Goal: Task Accomplishment & Management: Complete application form

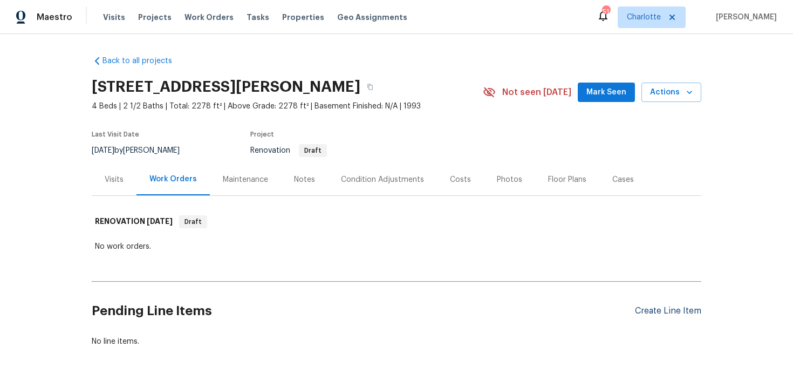
click at [668, 313] on div "Create Line Item" at bounding box center [668, 311] width 66 height 10
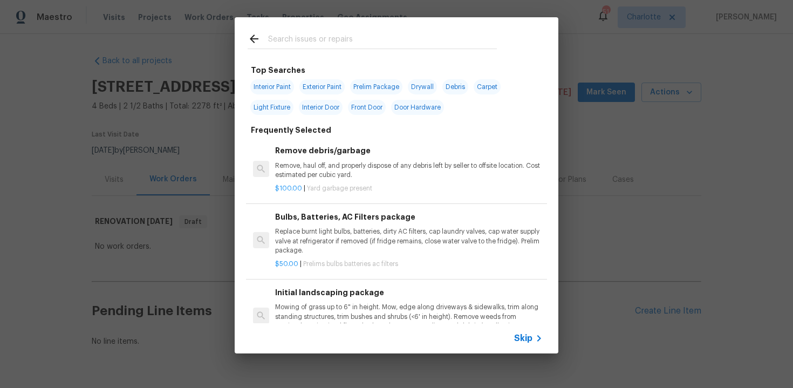
click at [524, 338] on span "Skip" at bounding box center [523, 338] width 18 height 11
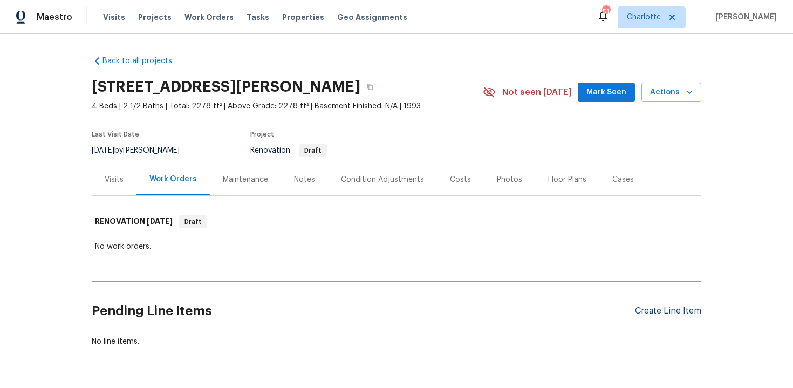
click at [665, 306] on div "Create Line Item" at bounding box center [668, 311] width 66 height 10
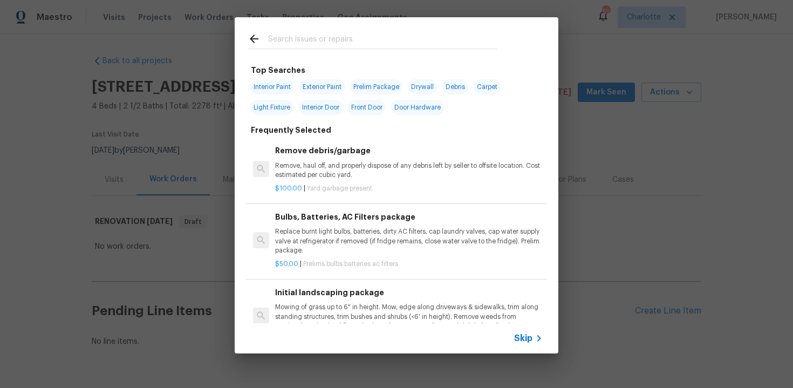
click at [524, 339] on span "Skip" at bounding box center [523, 338] width 18 height 11
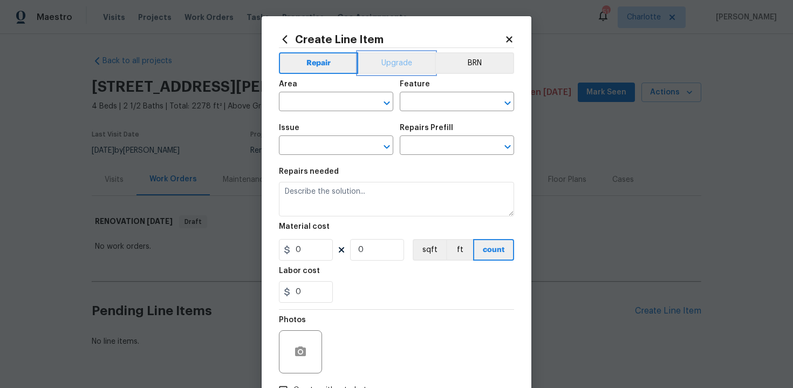
click at [388, 63] on button "Upgrade" at bounding box center [396, 63] width 77 height 22
click at [340, 103] on input "text" at bounding box center [321, 102] width 84 height 17
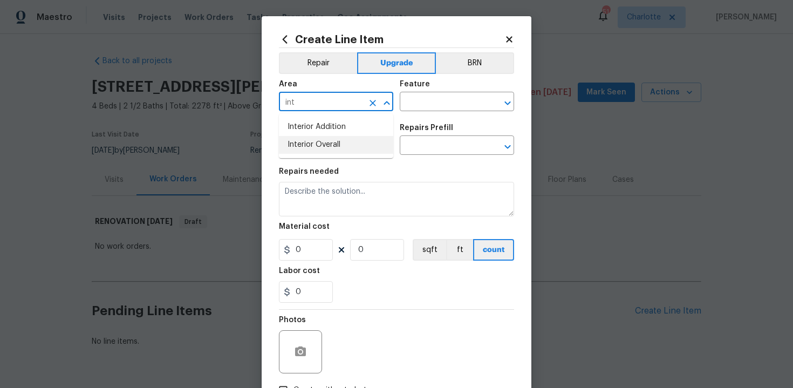
click at [345, 143] on li "Interior Overall" at bounding box center [336, 145] width 114 height 18
type input "Interior Overall"
click at [423, 105] on input "text" at bounding box center [442, 102] width 84 height 17
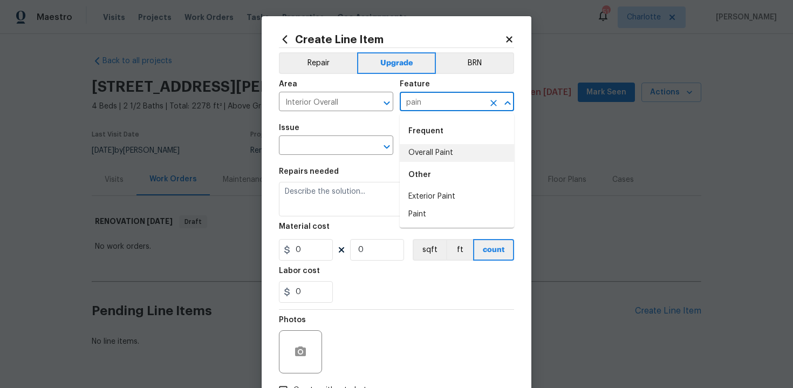
click at [427, 152] on li "Overall Paint" at bounding box center [457, 153] width 114 height 18
type input "Overall Paint"
click at [339, 149] on input "text" at bounding box center [321, 146] width 84 height 17
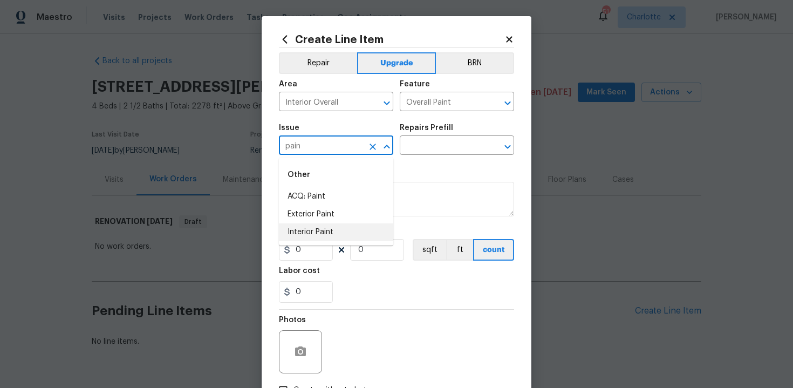
click at [336, 230] on li "Interior Paint" at bounding box center [336, 232] width 114 height 18
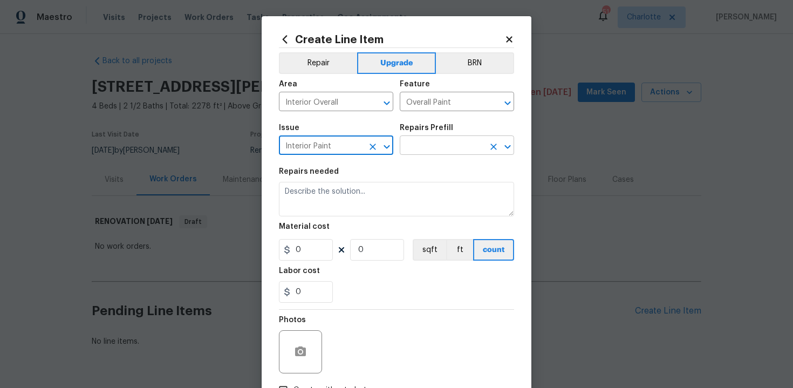
type input "Interior Paint"
click at [426, 146] on input "text" at bounding box center [442, 146] width 84 height 17
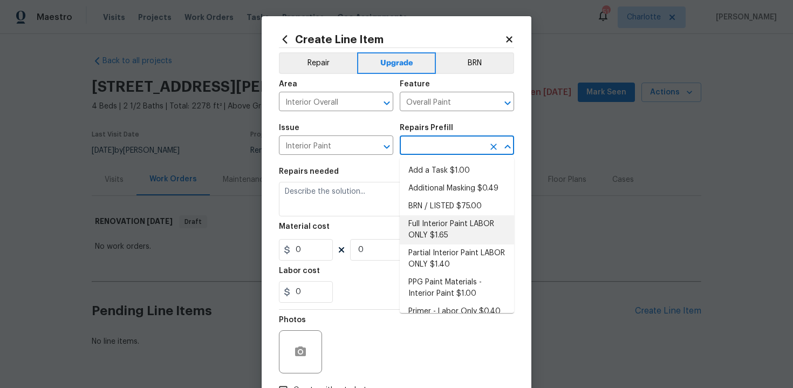
click at [429, 233] on li "Full Interior Paint LABOR ONLY $1.65" at bounding box center [457, 229] width 114 height 29
type input "Full Interior Paint LABOR ONLY $1.65"
type textarea "Full Interior paint - (walls, ceilings, trim, and doors) - PAINT PROVIDED BY OP…"
type input "1.65"
type input "1"
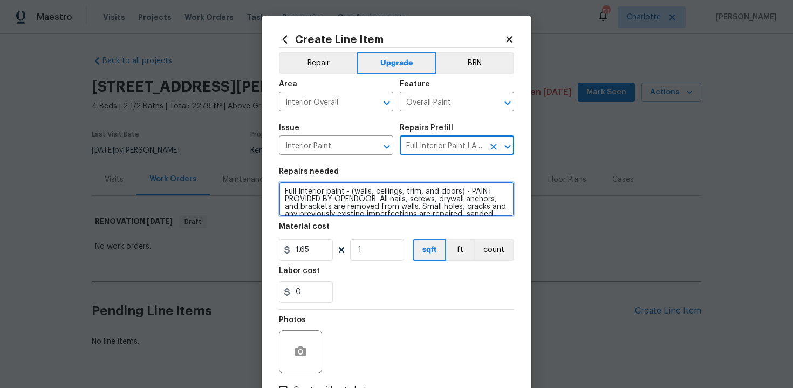
click at [281, 189] on textarea "Full Interior paint - (walls, ceilings, trim, and doors) - PAINT PROVIDED BY OP…" at bounding box center [396, 199] width 235 height 35
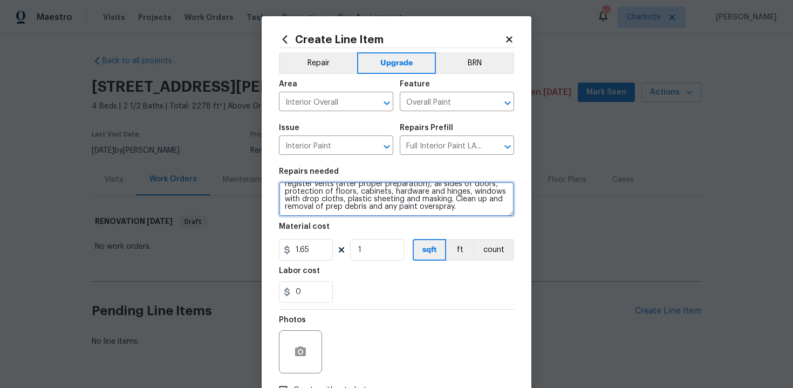
click at [464, 207] on textarea "#sala - Full Interior paint - (walls, ceilings, trim, and doors) - PAINT PROVID…" at bounding box center [396, 199] width 235 height 35
paste textarea "Paint walls, trim & doors. NOT THE CEILING"
type textarea "#sala - Full Interior paint - (walls, ceilings, trim, and doors) - PAINT PROVID…"
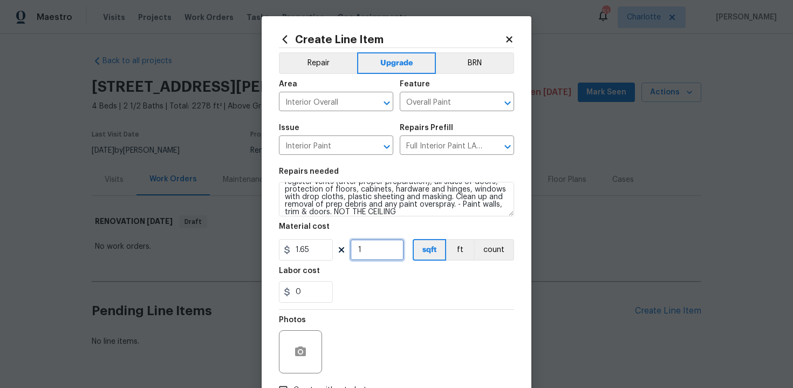
click at [380, 250] on input "1" at bounding box center [377, 250] width 54 height 22
type input "2278"
click at [405, 283] on div "0" at bounding box center [396, 292] width 235 height 22
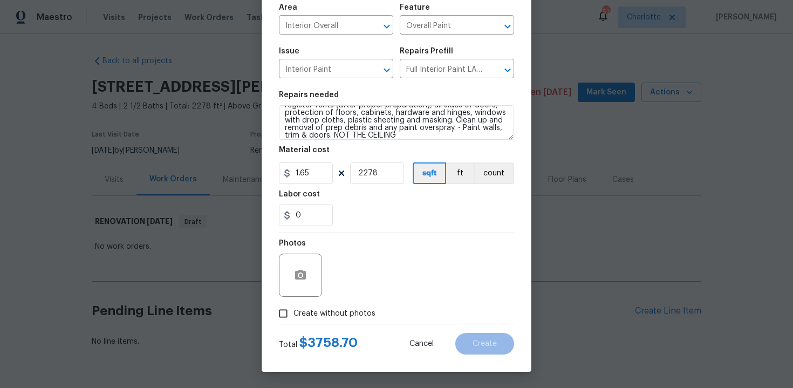
click at [322, 313] on span "Create without photos" at bounding box center [334, 313] width 82 height 11
click at [293, 313] on input "Create without photos" at bounding box center [283, 313] width 20 height 20
checkbox input "true"
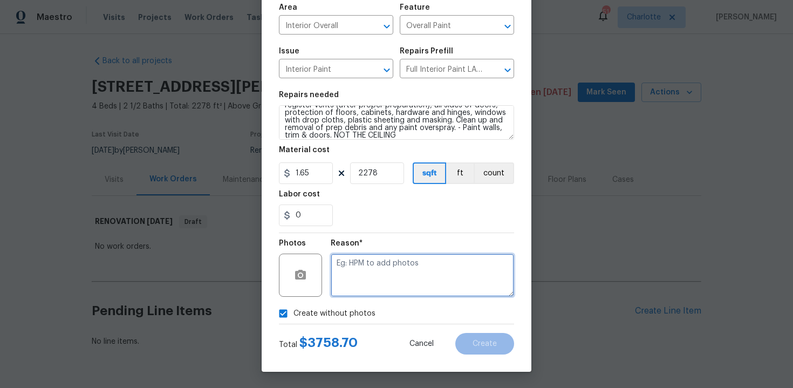
click at [377, 291] on textarea at bounding box center [422, 274] width 183 height 43
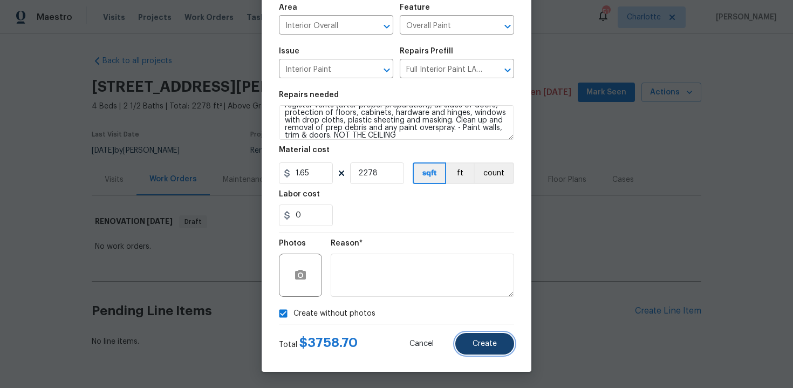
click at [492, 345] on span "Create" at bounding box center [484, 344] width 24 height 8
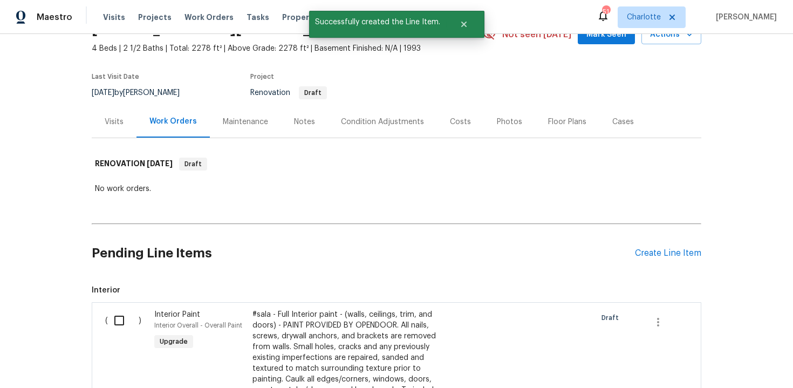
scroll to position [128, 0]
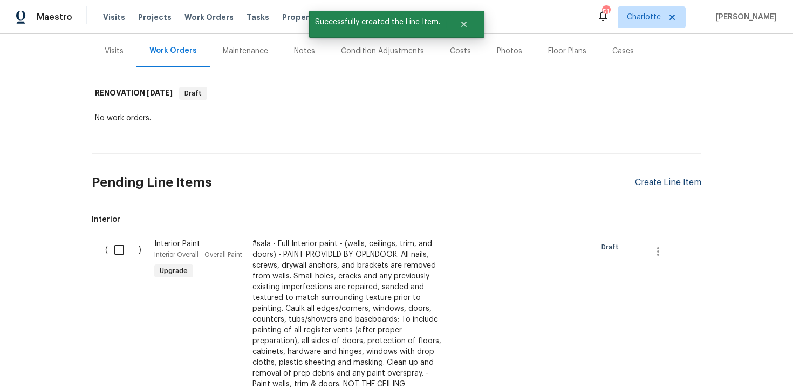
click at [676, 185] on div "Create Line Item" at bounding box center [668, 182] width 66 height 10
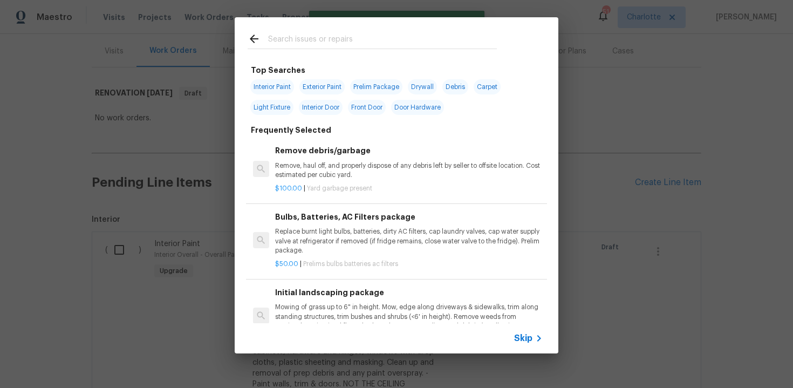
click at [524, 339] on span "Skip" at bounding box center [523, 338] width 18 height 11
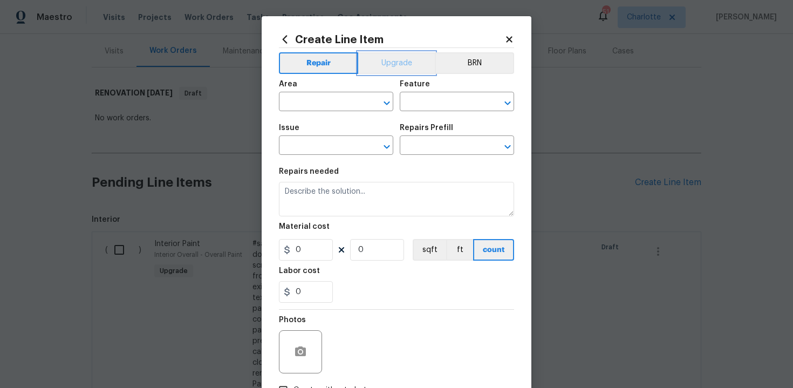
click at [395, 64] on button "Upgrade" at bounding box center [396, 63] width 77 height 22
click at [338, 104] on input "text" at bounding box center [321, 102] width 84 height 17
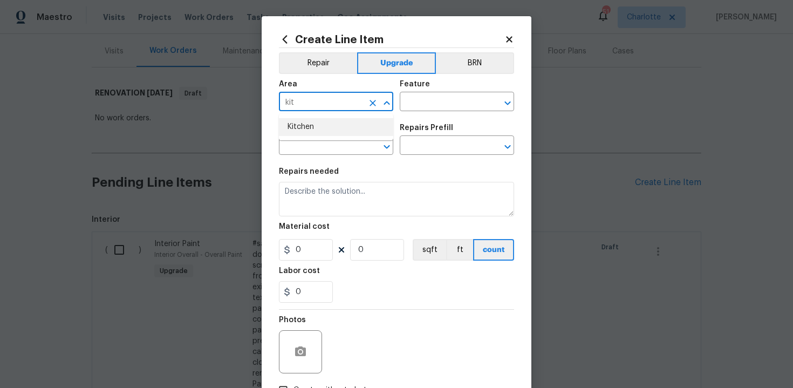
click at [343, 134] on li "Kitchen" at bounding box center [336, 127] width 114 height 18
type input "Kitchen"
click at [432, 101] on input "text" at bounding box center [442, 102] width 84 height 17
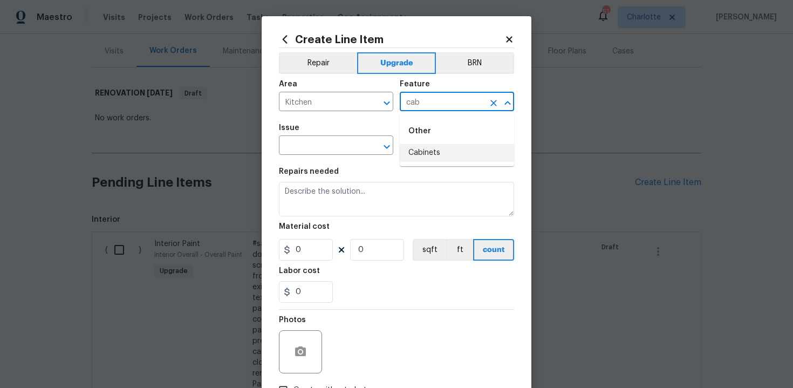
click at [432, 155] on li "Cabinets" at bounding box center [457, 153] width 114 height 18
type input "Cabinets"
click at [328, 149] on input "text" at bounding box center [321, 146] width 84 height 17
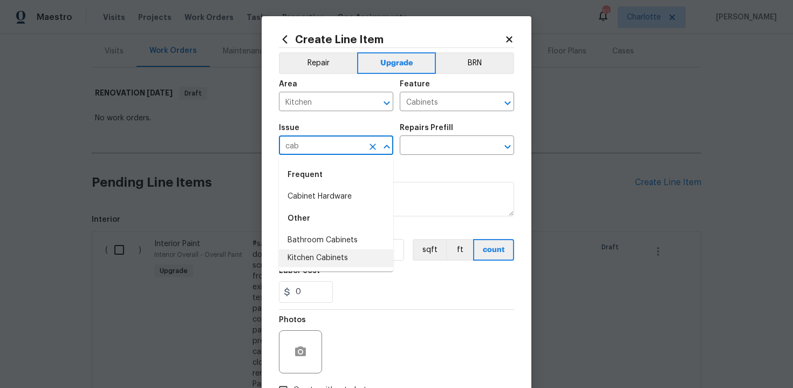
click at [342, 259] on li "Kitchen Cabinets" at bounding box center [336, 258] width 114 height 18
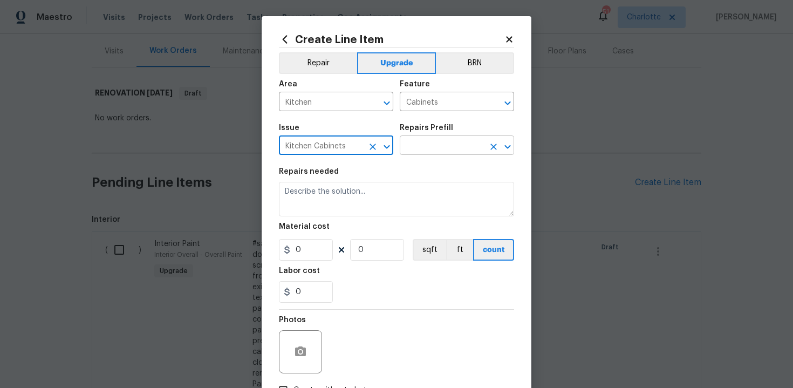
type input "Kitchen Cabinets"
click at [443, 152] on input "text" at bounding box center [442, 146] width 84 height 17
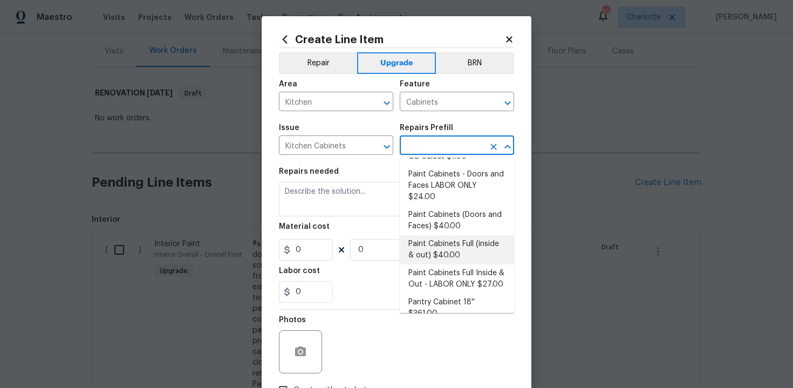
scroll to position [162, 0]
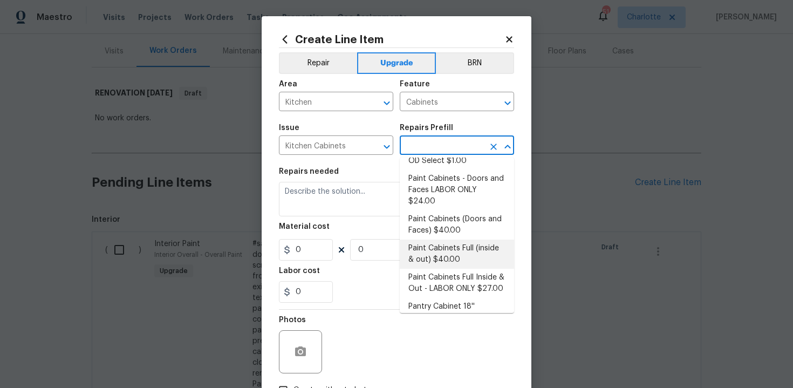
click at [449, 239] on li "Paint Cabinets Full (inside & out) $40.00" at bounding box center [457, 253] width 114 height 29
type input "Paint Cabinets Full (inside & out) $40.00"
type textarea "Prep, sand, mask and apply 2 coats of paint to the kitchen cabinet doors, inter…"
type input "40"
type input "1"
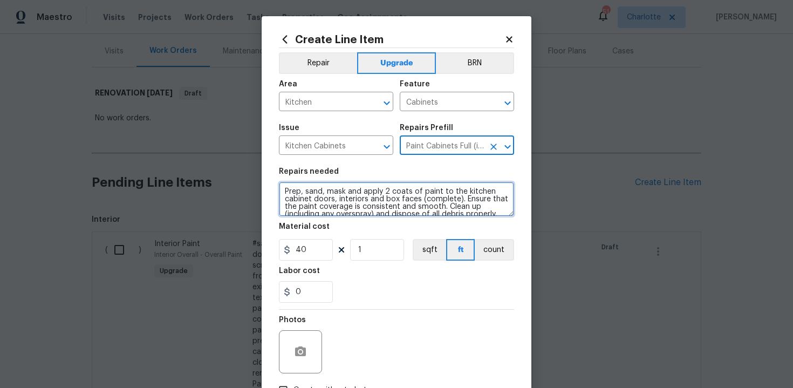
click at [279, 188] on textarea "Prep, sand, mask and apply 2 coats of paint to the kitchen cabinet doors, inter…" at bounding box center [396, 199] width 235 height 35
type textarea "#sala - Prep, sand, mask and apply 2 coats of paint to the kitchen cabinet door…"
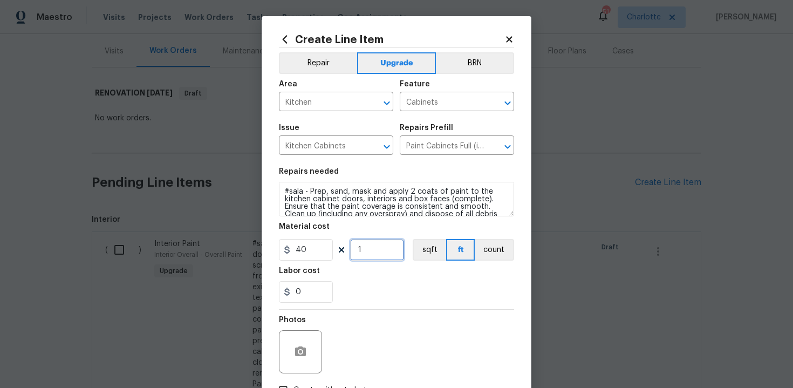
click at [383, 247] on input "1" at bounding box center [377, 250] width 54 height 22
type input "60"
click at [416, 295] on div "0" at bounding box center [396, 292] width 235 height 22
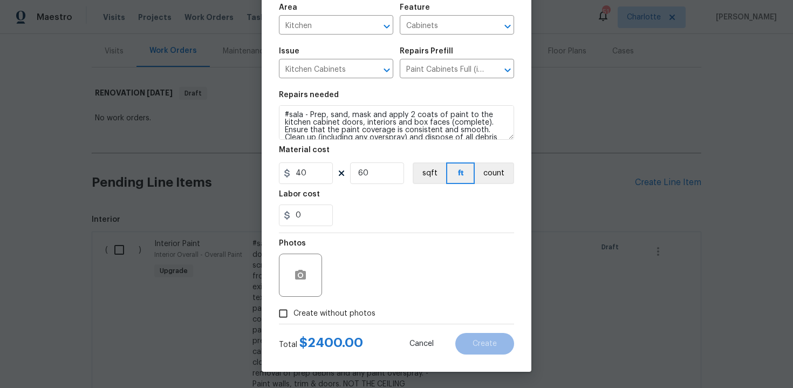
click at [343, 304] on label "Create without photos" at bounding box center [324, 313] width 102 height 20
click at [293, 304] on input "Create without photos" at bounding box center [283, 313] width 20 height 20
checkbox input "true"
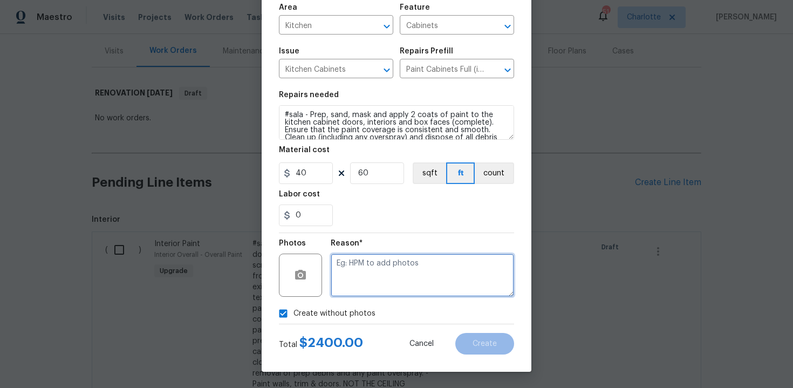
click at [363, 294] on textarea at bounding box center [422, 274] width 183 height 43
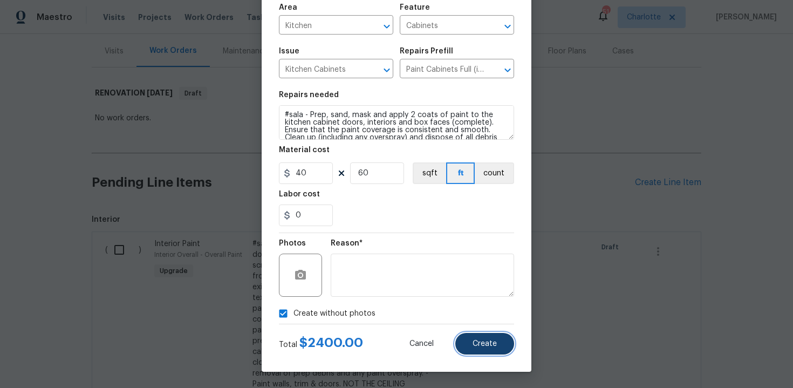
click at [475, 342] on span "Create" at bounding box center [484, 344] width 24 height 8
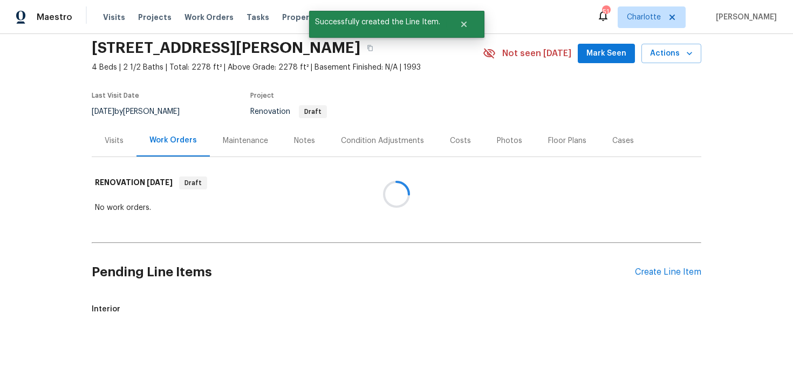
scroll to position [128, 0]
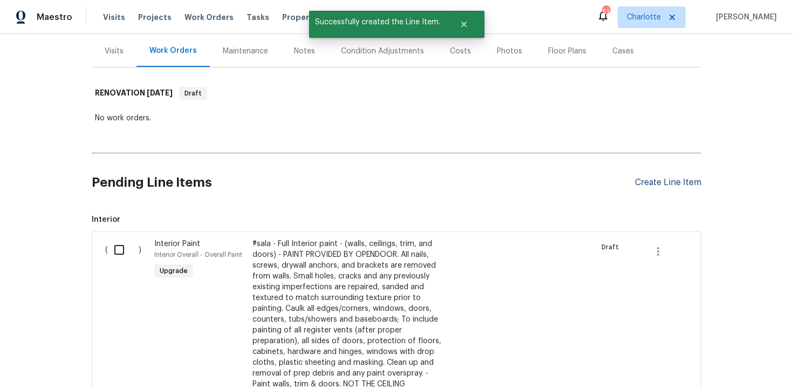
click at [672, 179] on div "Create Line Item" at bounding box center [668, 182] width 66 height 10
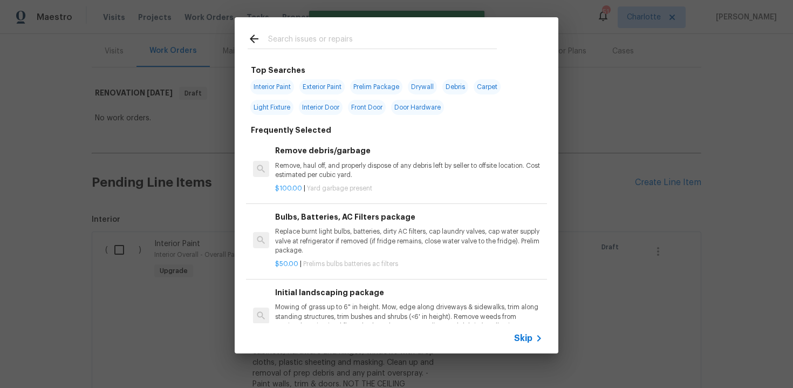
click at [528, 339] on span "Skip" at bounding box center [523, 338] width 18 height 11
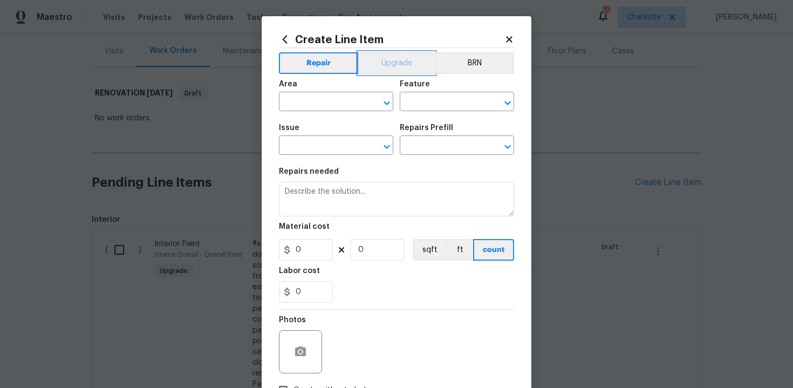
click at [385, 59] on button "Upgrade" at bounding box center [396, 63] width 77 height 22
click at [332, 98] on input "text" at bounding box center [321, 102] width 84 height 17
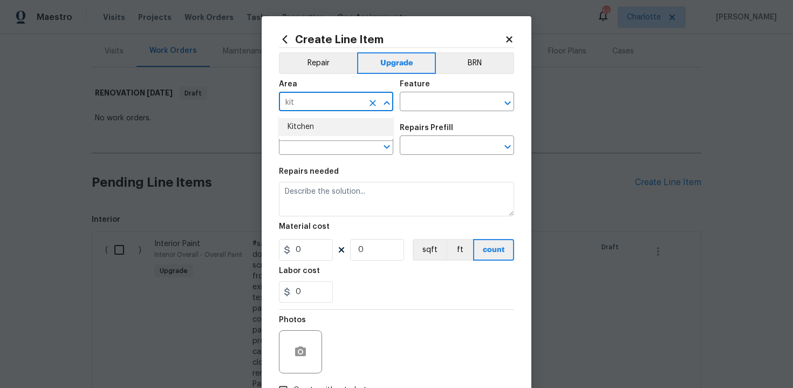
click at [326, 120] on li "Kitchen" at bounding box center [336, 127] width 114 height 18
type input "Kitchen"
click at [441, 104] on input "text" at bounding box center [442, 102] width 84 height 17
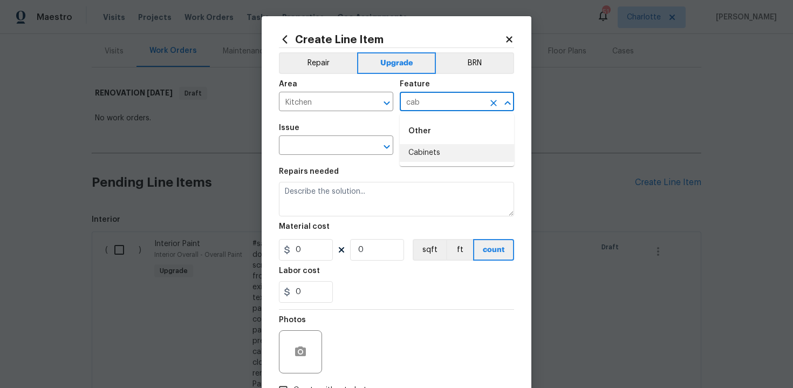
click at [441, 149] on li "Cabinets" at bounding box center [457, 153] width 114 height 18
type input "Cabinets"
click at [310, 152] on input "text" at bounding box center [321, 146] width 84 height 17
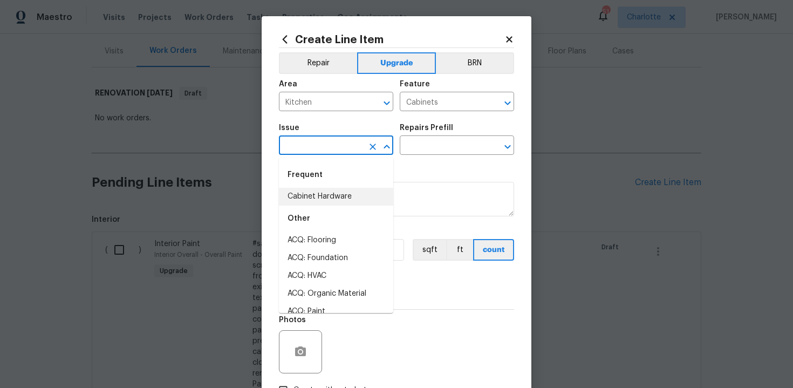
click at [322, 192] on li "Cabinet Hardware" at bounding box center [336, 197] width 114 height 18
type input "Cabinet Hardware"
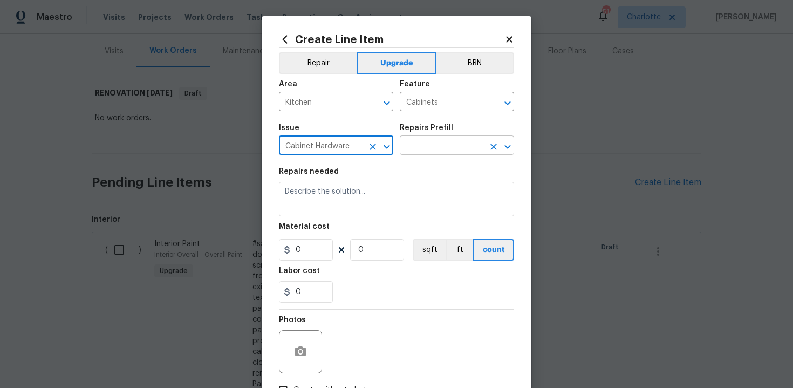
click at [433, 143] on input "text" at bounding box center [442, 146] width 84 height 17
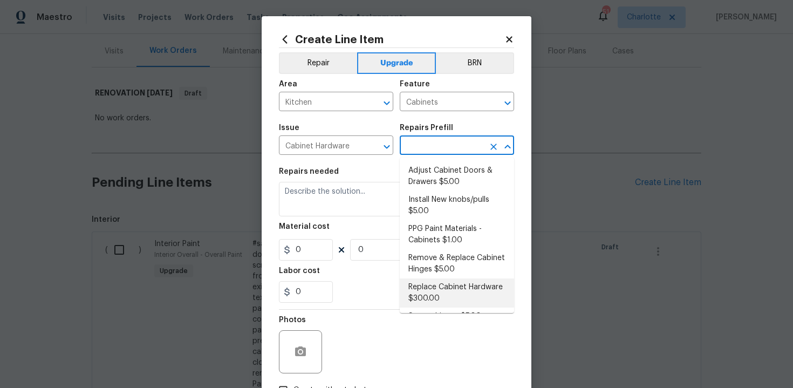
click at [445, 291] on li "Replace Cabinet Hardware $300.00" at bounding box center [457, 292] width 114 height 29
type input "Replace Cabinet Hardware $300.00"
type textarea "Replace cabinet hardware with new hinges and pulls. HPM to provide specs"
type input "300"
type input "1"
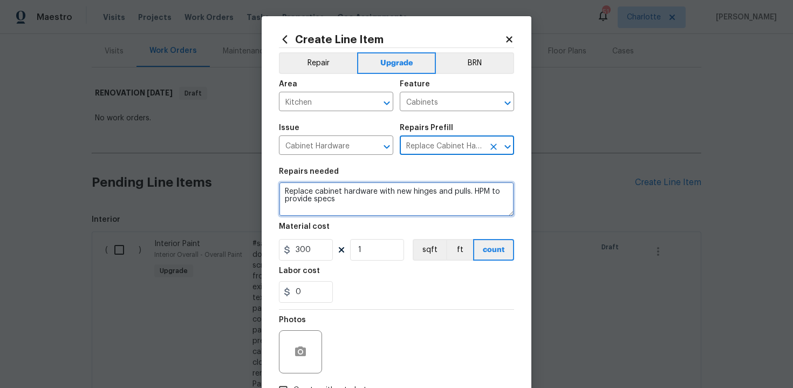
click at [283, 190] on textarea "Replace cabinet hardware with new hinges and pulls. HPM to provide specs" at bounding box center [396, 199] width 235 height 35
type textarea "#sala - Replace cabinet hardware with new hinges and pulls. HPM to provide specs"
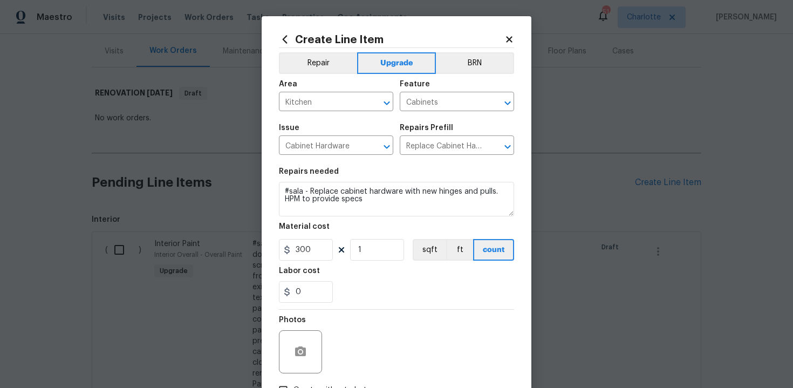
click at [389, 267] on section "Repairs needed #sala - Replace cabinet hardware with new hinges and pulls. HPM …" at bounding box center [396, 235] width 235 height 148
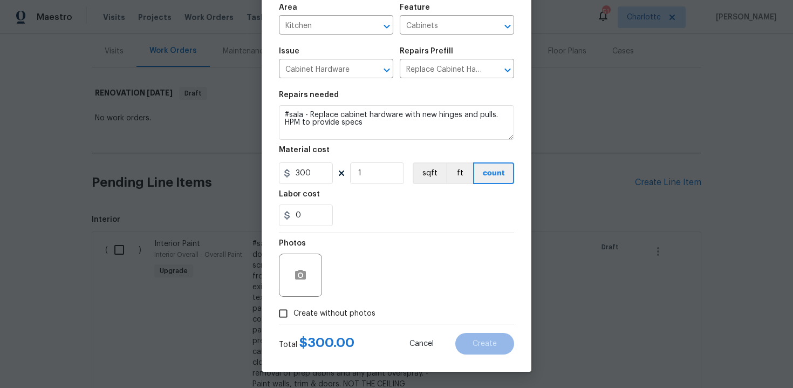
click at [315, 310] on span "Create without photos" at bounding box center [334, 313] width 82 height 11
click at [293, 310] on input "Create without photos" at bounding box center [283, 313] width 20 height 20
checkbox input "true"
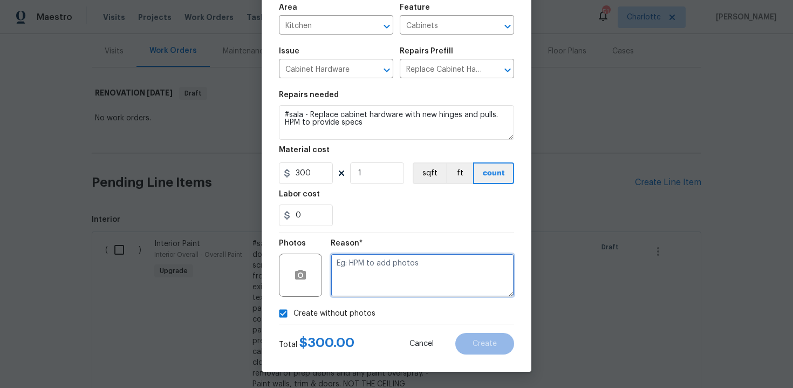
click at [373, 285] on textarea at bounding box center [422, 274] width 183 height 43
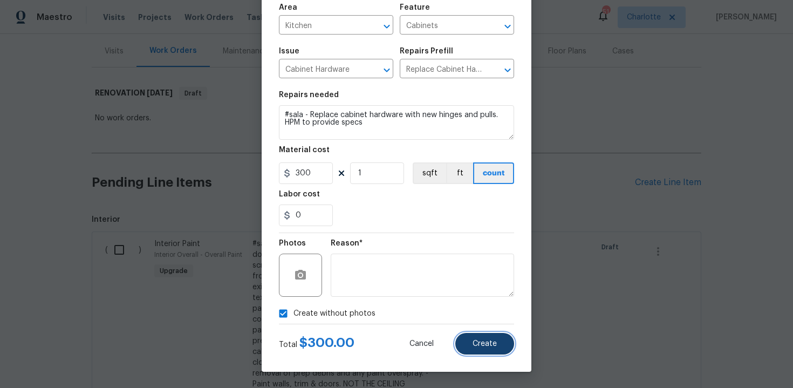
click at [466, 347] on button "Create" at bounding box center [484, 344] width 59 height 22
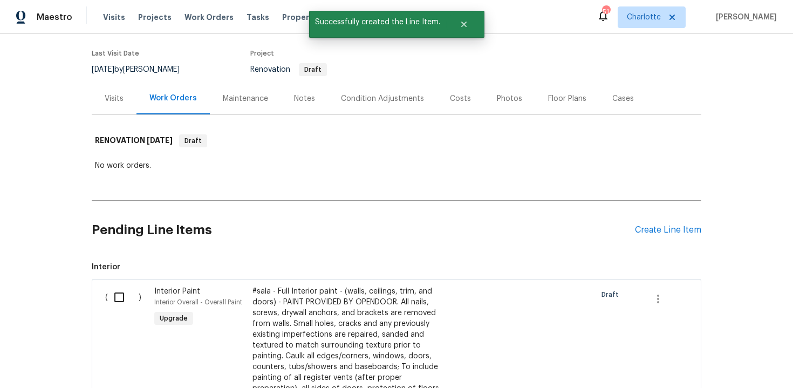
scroll to position [78, 0]
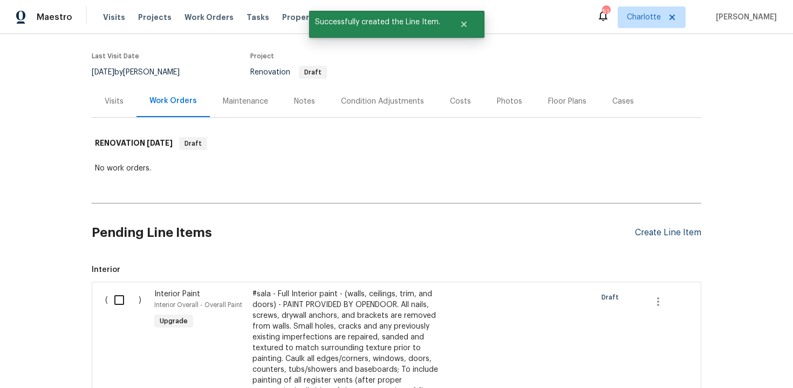
click at [671, 231] on div "Create Line Item" at bounding box center [668, 233] width 66 height 10
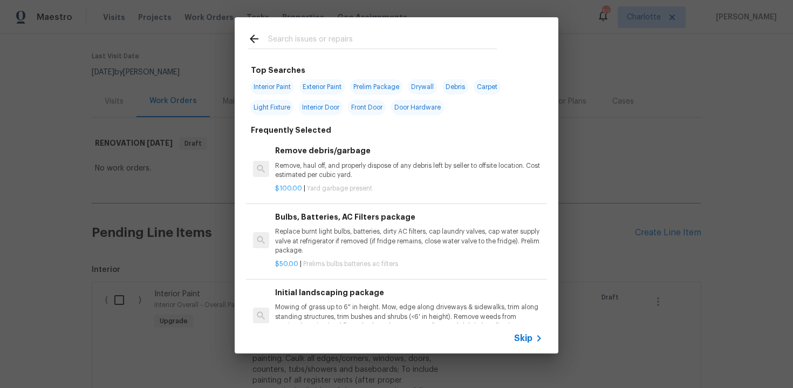
click at [517, 341] on span "Skip" at bounding box center [523, 338] width 18 height 11
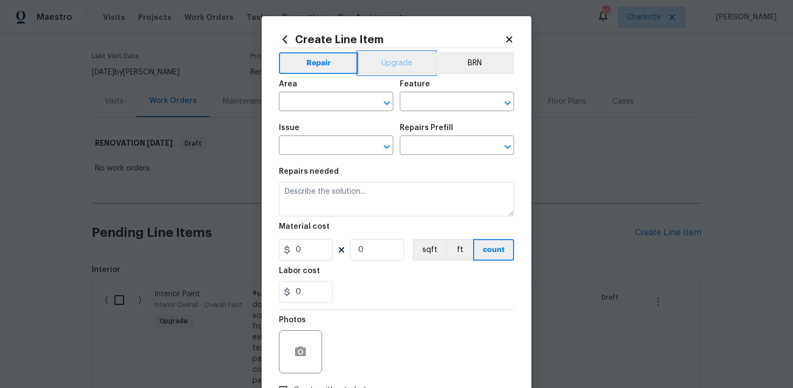
click at [394, 65] on button "Upgrade" at bounding box center [396, 63] width 77 height 22
click at [337, 104] on input "text" at bounding box center [321, 102] width 84 height 17
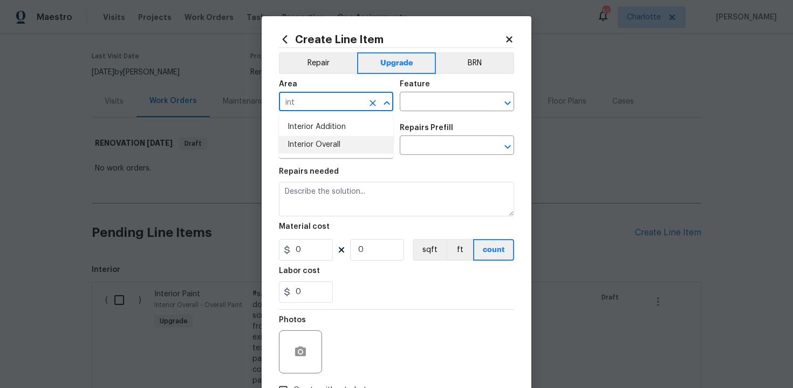
click at [336, 141] on li "Interior Overall" at bounding box center [336, 145] width 114 height 18
type input "Interior Overall"
click at [428, 97] on input "text" at bounding box center [442, 102] width 84 height 17
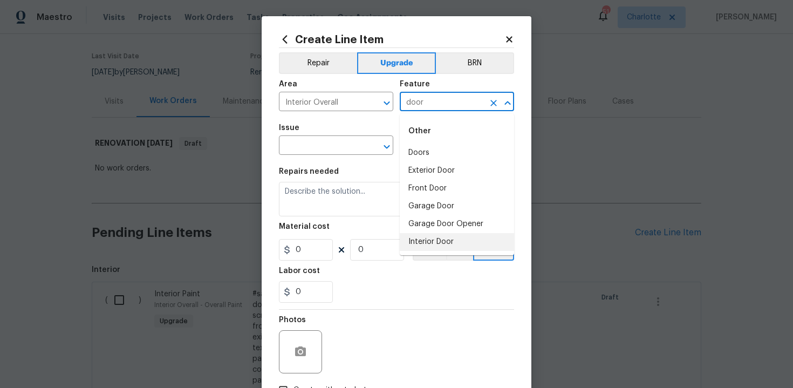
click at [470, 245] on li "Interior Door" at bounding box center [457, 242] width 114 height 18
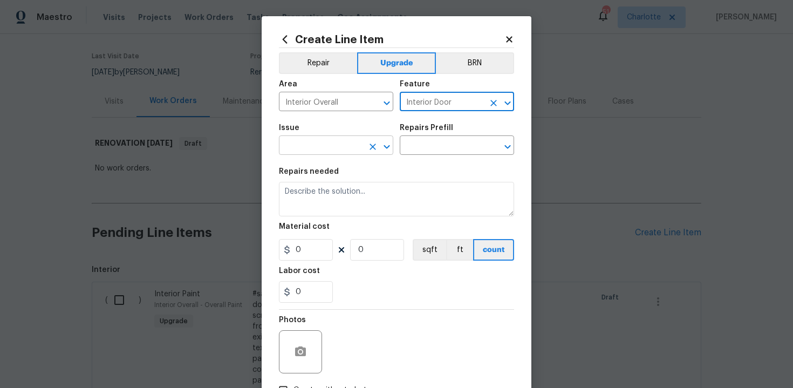
type input "Interior Door"
click at [334, 146] on input "text" at bounding box center [321, 146] width 84 height 17
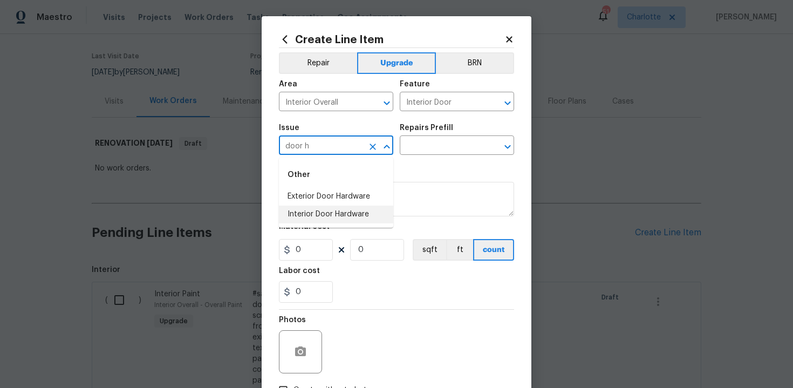
click at [344, 214] on li "Interior Door Hardware" at bounding box center [336, 214] width 114 height 18
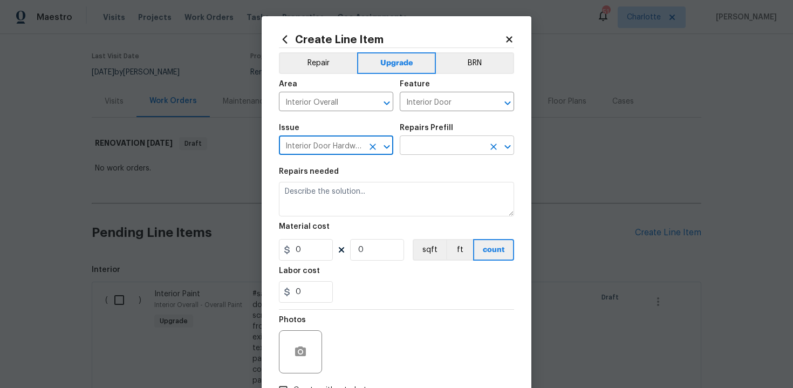
type input "Interior Door Hardware"
click at [438, 141] on input "text" at bounding box center [442, 146] width 84 height 17
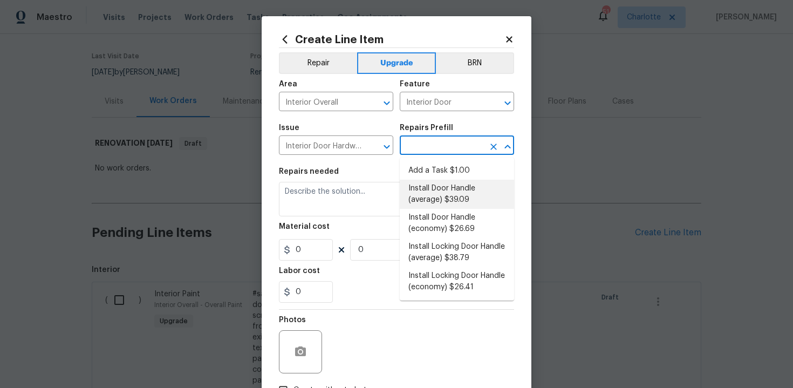
click at [441, 201] on li "Install Door Handle (average) $39.09" at bounding box center [457, 194] width 114 height 29
type input "Install Door Handle (average) $39.09"
type textarea "Remove the existing interior door handle (if present). Install a new (average) …"
type input "39.09"
type input "1"
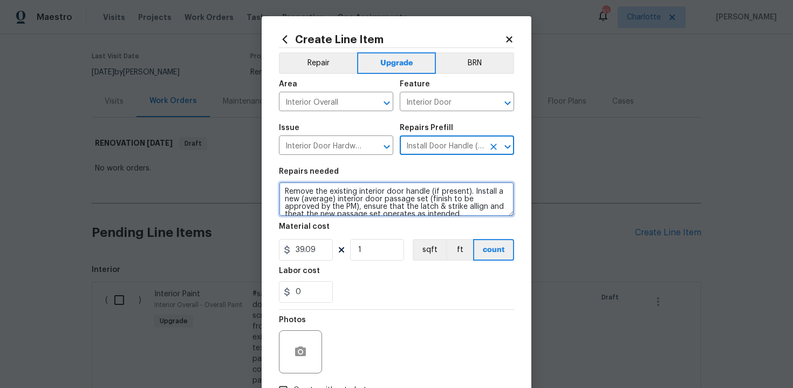
click at [279, 191] on textarea "Remove the existing interior door handle (if present). Install a new (average) …" at bounding box center [396, 199] width 235 height 35
type textarea "#sala - Remove the existing interior door handle (if present). Install a new (a…"
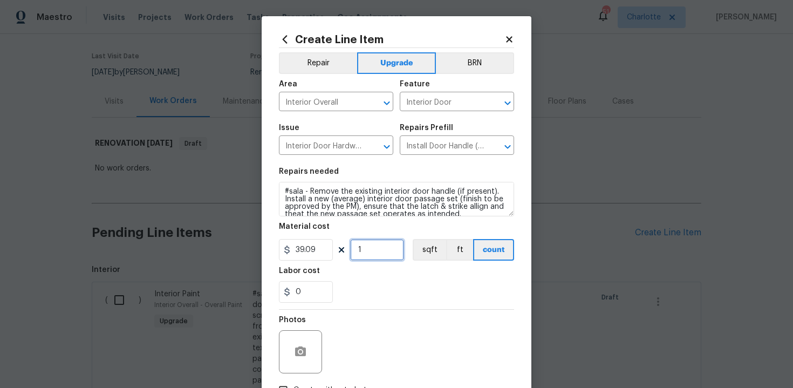
click at [377, 254] on input "1" at bounding box center [377, 250] width 54 height 22
type input "15"
click at [391, 288] on div "0" at bounding box center [396, 292] width 235 height 22
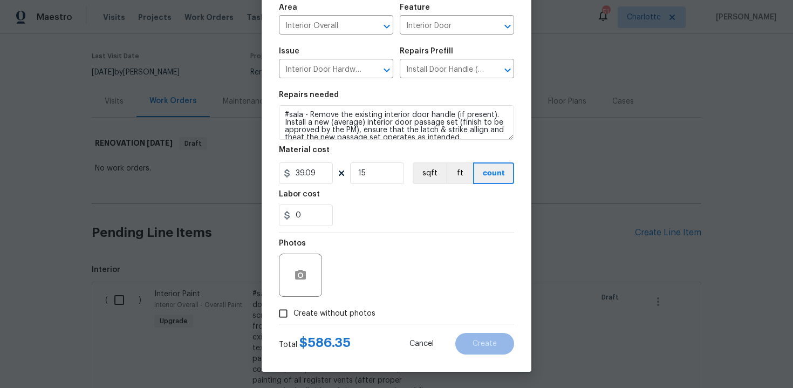
click at [327, 315] on span "Create without photos" at bounding box center [334, 313] width 82 height 11
click at [293, 315] on input "Create without photos" at bounding box center [283, 313] width 20 height 20
checkbox input "true"
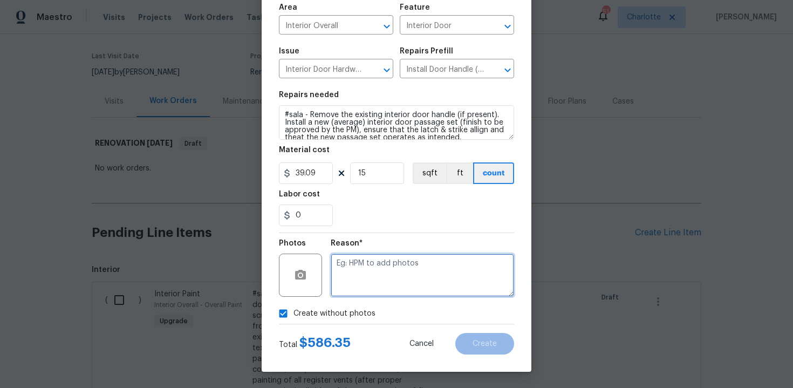
click at [362, 286] on textarea at bounding box center [422, 274] width 183 height 43
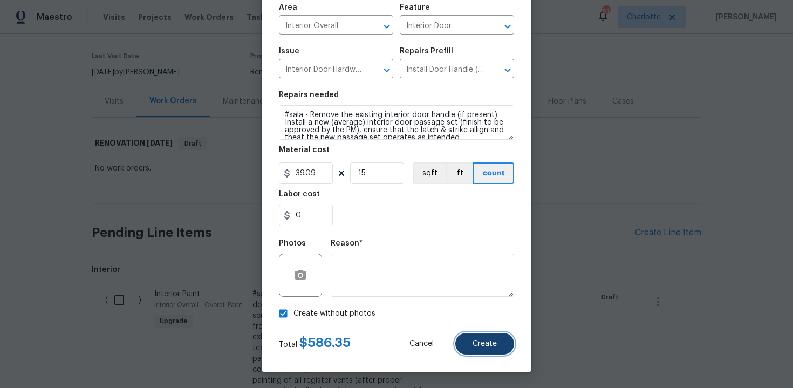
click at [487, 348] on button "Create" at bounding box center [484, 344] width 59 height 22
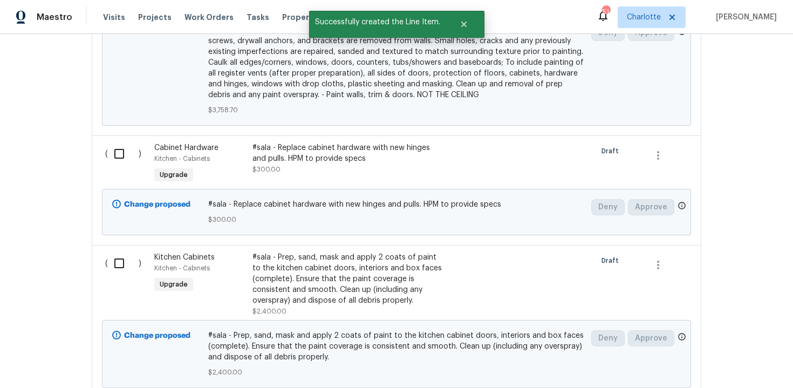
scroll to position [754, 0]
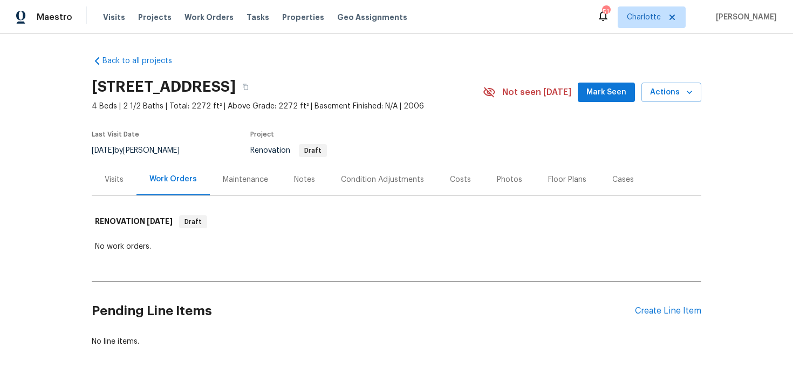
scroll to position [32, 0]
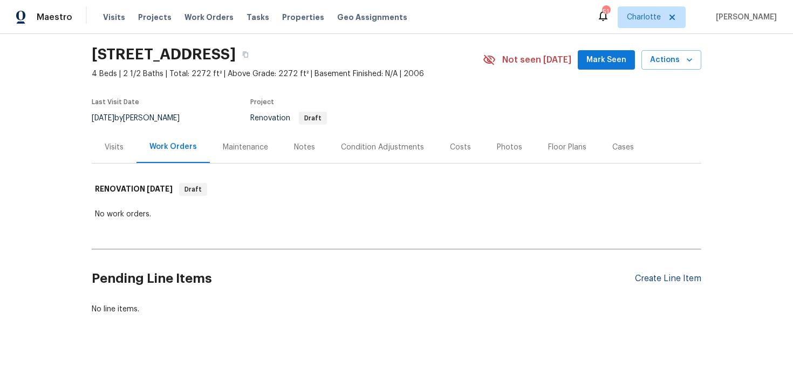
click at [678, 280] on div "Create Line Item" at bounding box center [668, 278] width 66 height 10
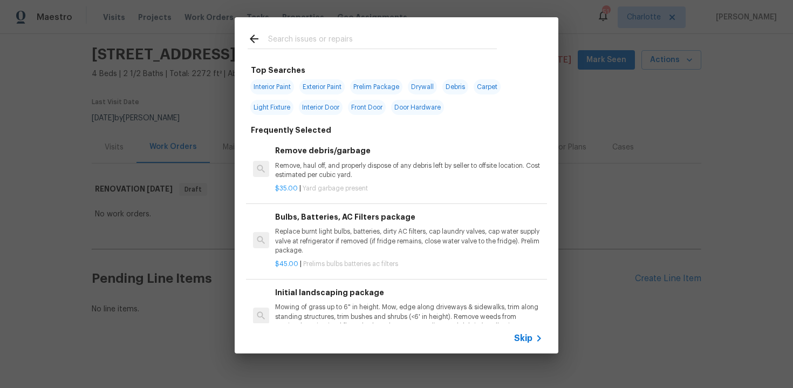
click at [524, 339] on span "Skip" at bounding box center [523, 338] width 18 height 11
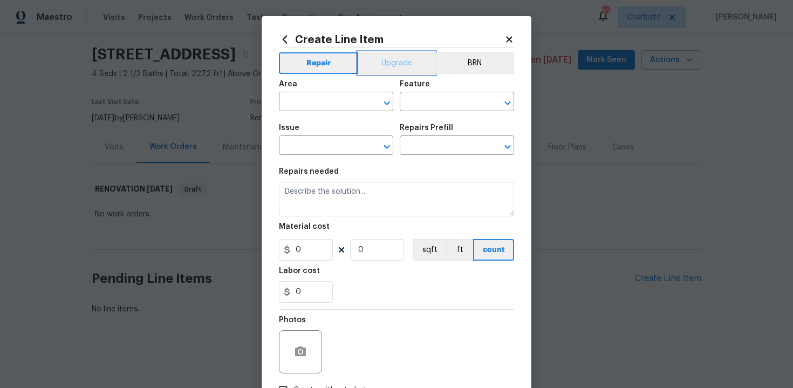
click at [387, 66] on button "Upgrade" at bounding box center [396, 63] width 77 height 22
click at [346, 107] on input "text" at bounding box center [321, 102] width 84 height 17
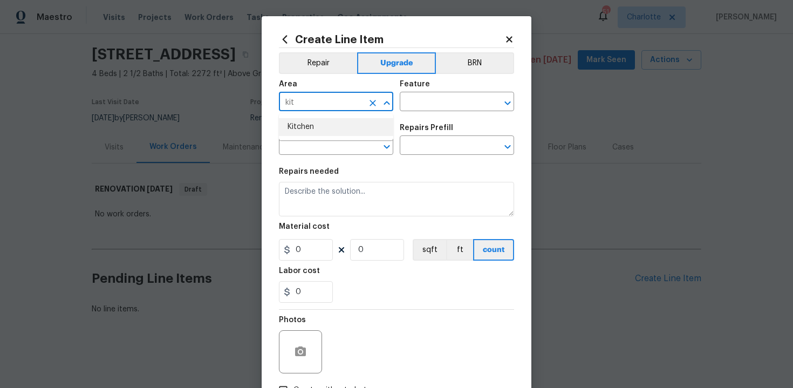
click at [332, 131] on li "Kitchen" at bounding box center [336, 127] width 114 height 18
type input "Kitchen"
click at [418, 105] on input "text" at bounding box center [442, 102] width 84 height 17
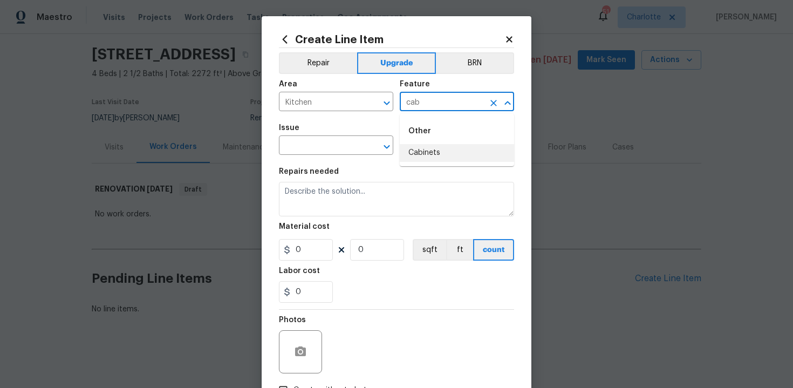
click at [426, 150] on li "Cabinets" at bounding box center [457, 153] width 114 height 18
type input "Cabinets"
click at [346, 145] on input "text" at bounding box center [321, 146] width 84 height 17
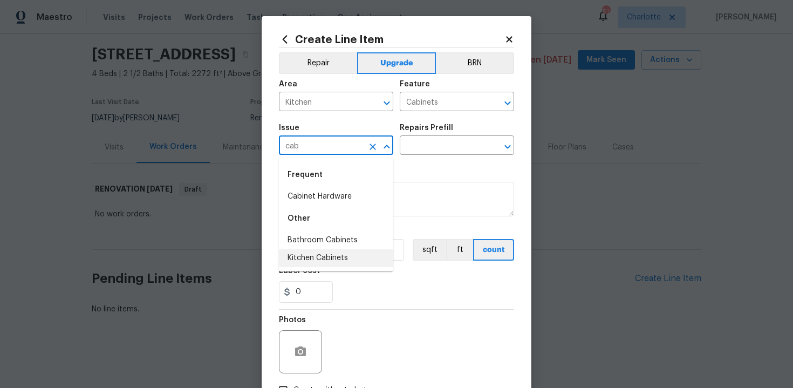
click at [338, 256] on li "Kitchen Cabinets" at bounding box center [336, 258] width 114 height 18
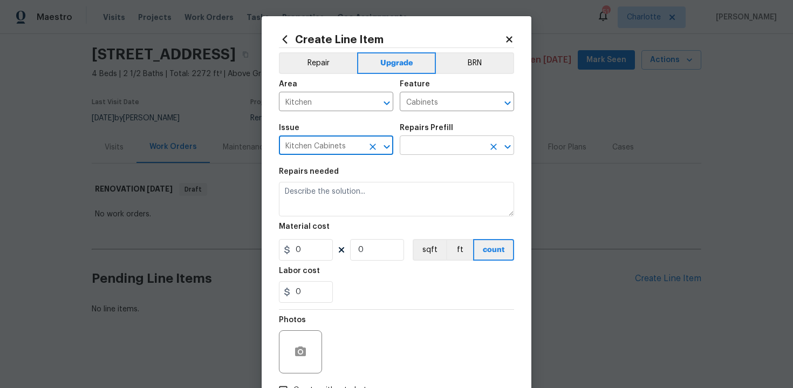
type input "Kitchen Cabinets"
click at [448, 143] on input "text" at bounding box center [442, 146] width 84 height 17
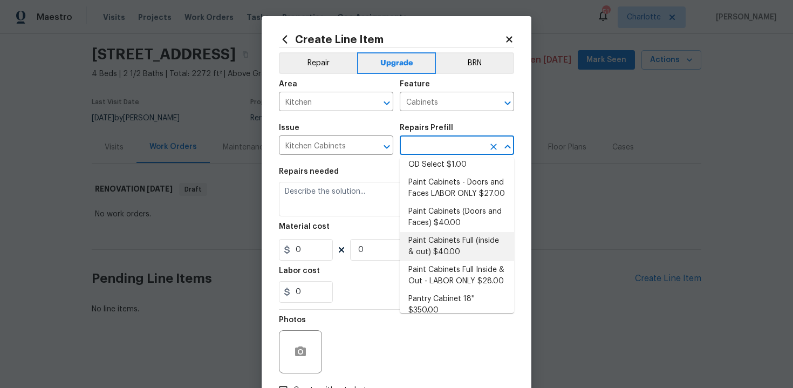
scroll to position [190, 0]
click at [439, 229] on li "Paint Cabinets Full (inside & out) $40.00" at bounding box center [457, 243] width 114 height 29
type input "Paint Cabinets Full (inside & out) $40.00"
type textarea "Prep, sand, mask and apply 2 coats of paint to the kitchen cabinet doors, inter…"
type input "40"
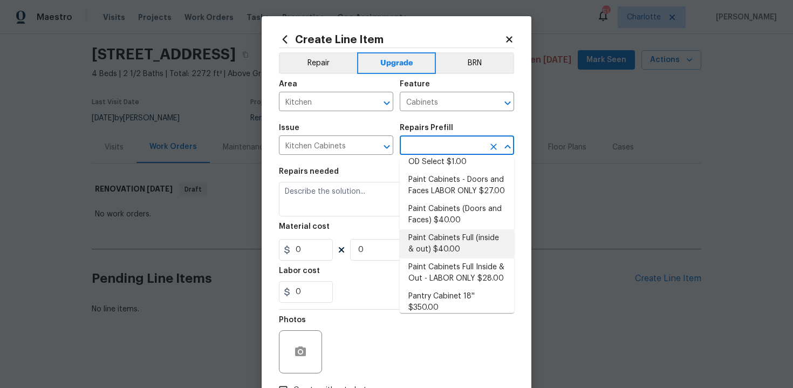
type input "1"
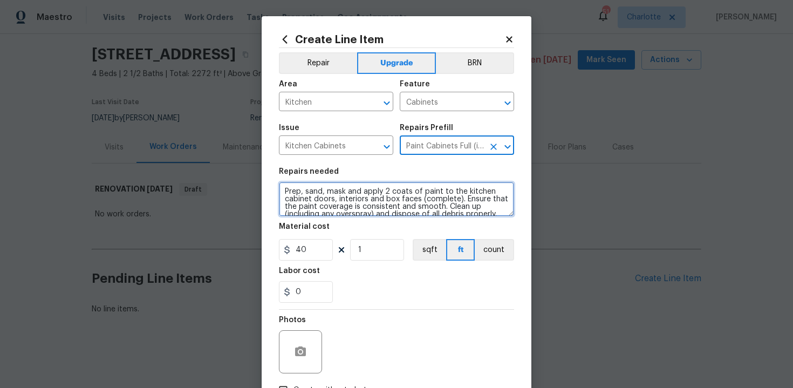
click at [280, 190] on textarea "Prep, sand, mask and apply 2 coats of paint to the kitchen cabinet doors, inter…" at bounding box center [396, 199] width 235 height 35
type textarea "#sala - Prep, sand, mask and apply 2 coats of paint to the kitchen cabinet door…"
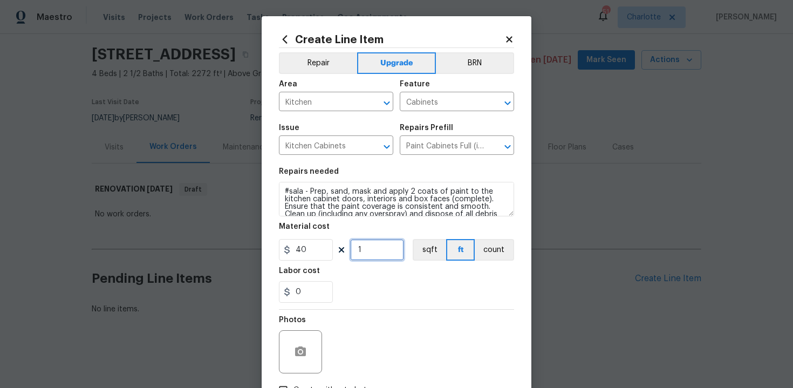
click at [381, 249] on input "1" at bounding box center [377, 250] width 54 height 22
type input "60"
click at [429, 269] on div "Labor cost" at bounding box center [396, 274] width 235 height 14
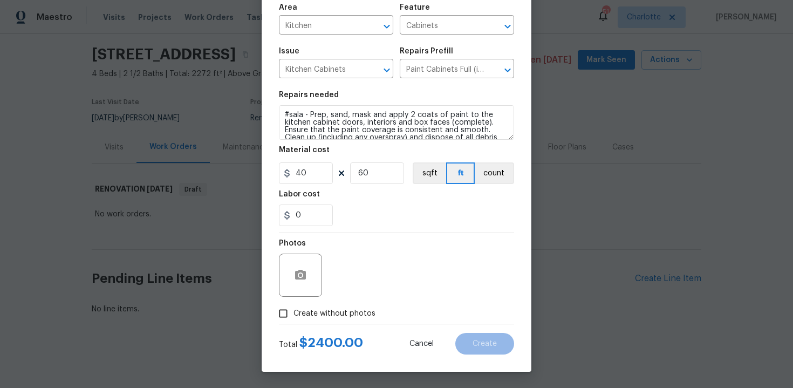
click at [345, 313] on span "Create without photos" at bounding box center [334, 313] width 82 height 11
click at [293, 313] on input "Create without photos" at bounding box center [283, 313] width 20 height 20
checkbox input "true"
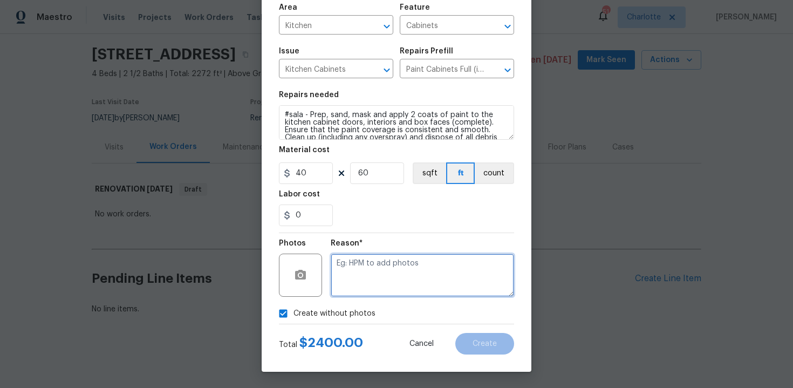
click at [389, 285] on textarea at bounding box center [422, 274] width 183 height 43
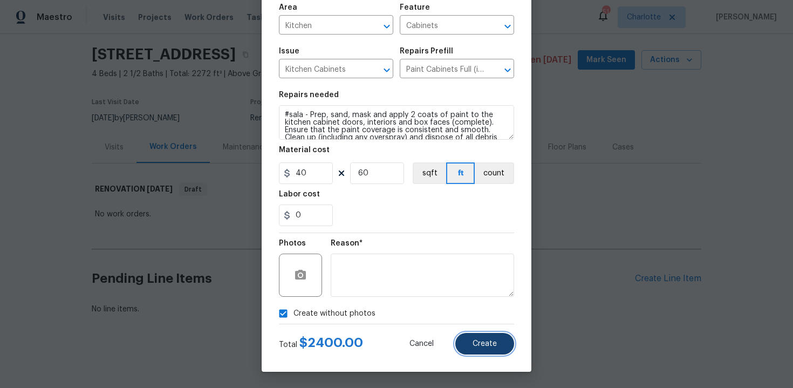
click at [481, 346] on span "Create" at bounding box center [484, 344] width 24 height 8
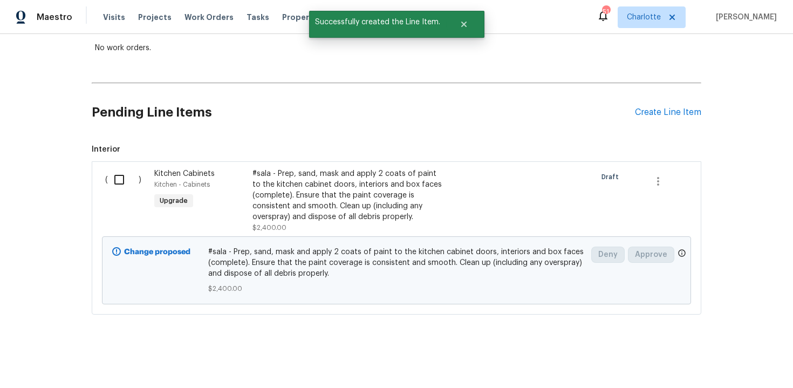
scroll to position [138, 0]
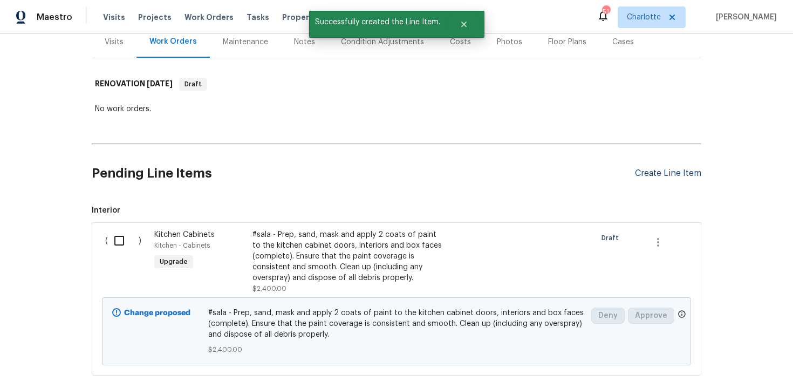
click at [673, 170] on div "Create Line Item" at bounding box center [668, 173] width 66 height 10
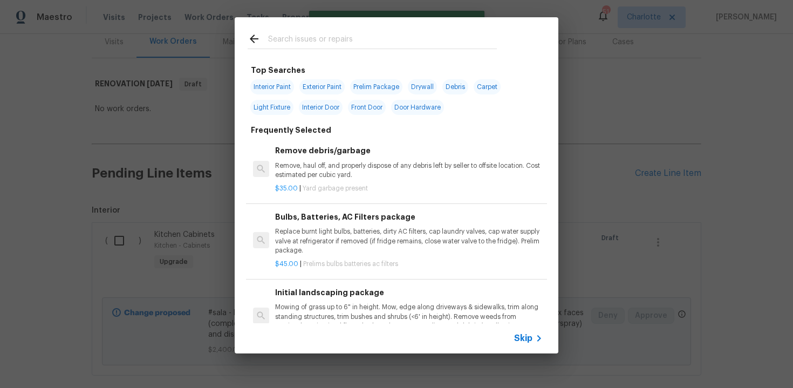
click at [524, 338] on span "Skip" at bounding box center [523, 338] width 18 height 11
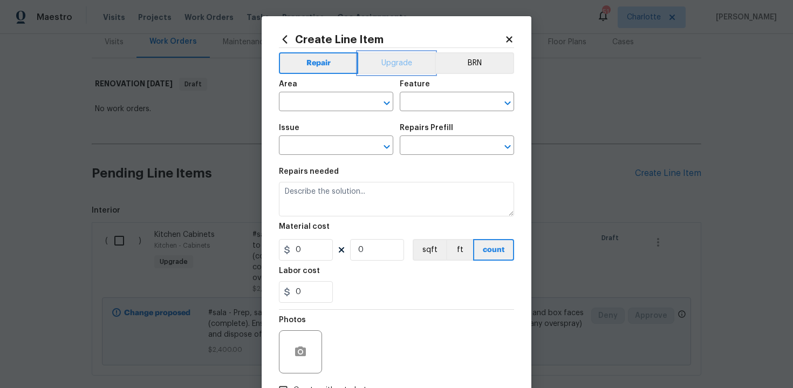
click at [388, 65] on button "Upgrade" at bounding box center [396, 63] width 77 height 22
click at [333, 104] on input "text" at bounding box center [321, 102] width 84 height 17
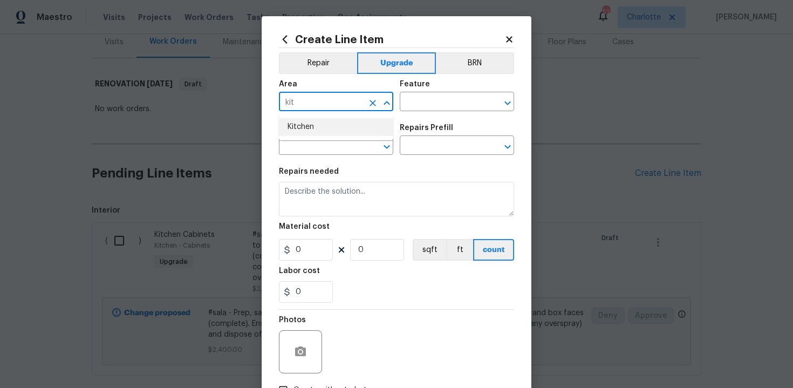
click at [334, 127] on li "Kitchen" at bounding box center [336, 127] width 114 height 18
type input "Kitchen"
click at [424, 104] on input "text" at bounding box center [442, 102] width 84 height 17
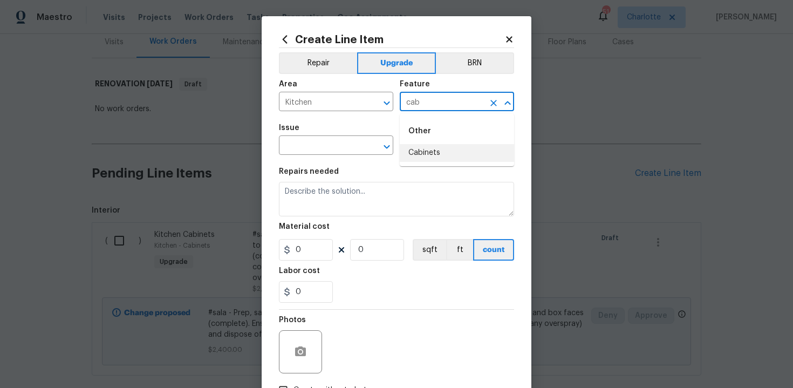
click at [431, 147] on li "Cabinets" at bounding box center [457, 153] width 114 height 18
type input "Cabinets"
click at [317, 144] on input "text" at bounding box center [321, 146] width 84 height 17
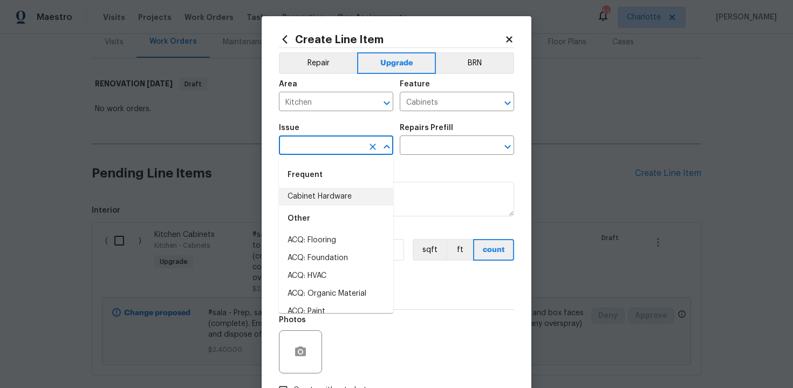
click at [333, 204] on li "Cabinet Hardware" at bounding box center [336, 197] width 114 height 18
type input "Cabinet Hardware"
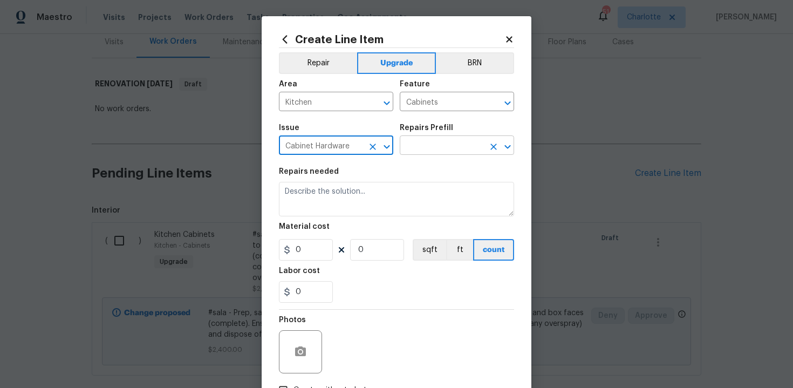
click at [431, 150] on input "text" at bounding box center [442, 146] width 84 height 17
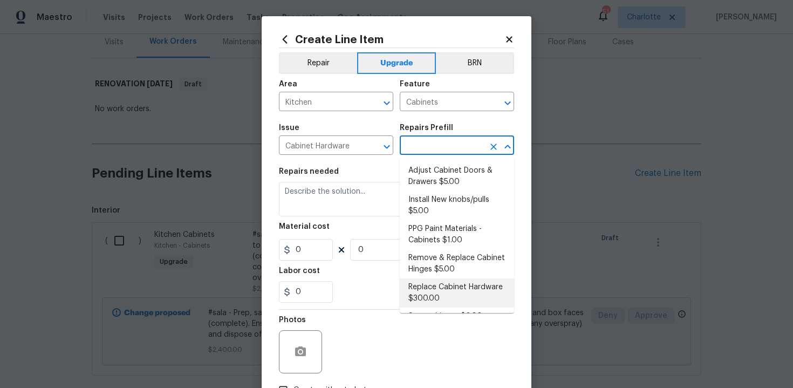
click at [445, 291] on li "Replace Cabinet Hardware $300.00" at bounding box center [457, 292] width 114 height 29
type input "Replace Cabinet Hardware $300.00"
type textarea "Replace cabinet hardware with new hinges and pulls. HPM to provide specs"
type input "300"
type input "1"
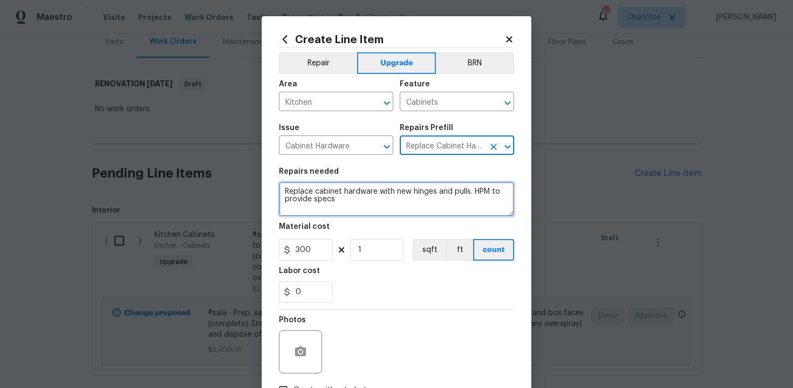
click at [281, 190] on textarea "Replace cabinet hardware with new hinges and pulls. HPM to provide specs" at bounding box center [396, 199] width 235 height 35
type textarea "#sala - Replace cabinet hardware with new hinges and pulls. HPM to provide specs"
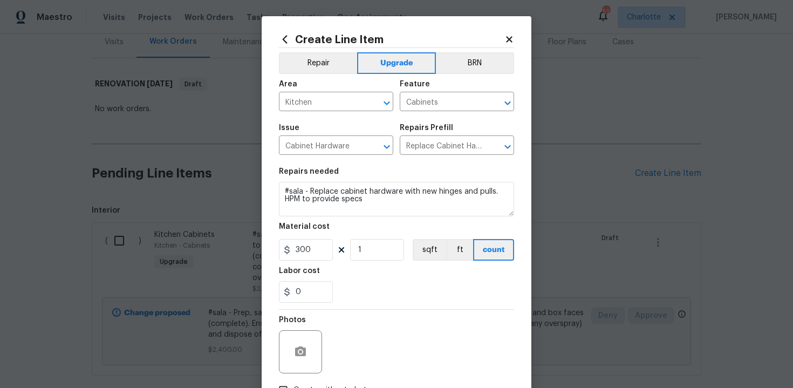
click at [413, 293] on div "0" at bounding box center [396, 292] width 235 height 22
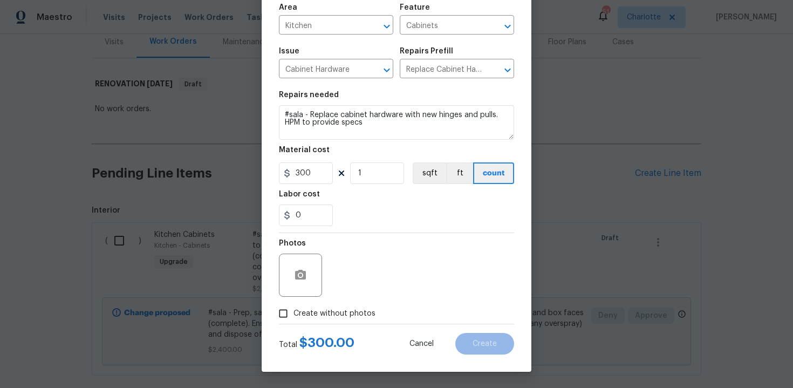
click at [339, 309] on span "Create without photos" at bounding box center [334, 313] width 82 height 11
click at [293, 309] on input "Create without photos" at bounding box center [283, 313] width 20 height 20
checkbox input "true"
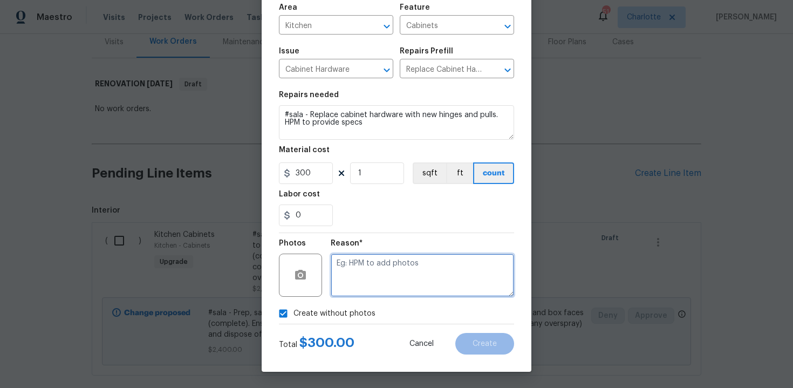
click at [378, 282] on textarea at bounding box center [422, 274] width 183 height 43
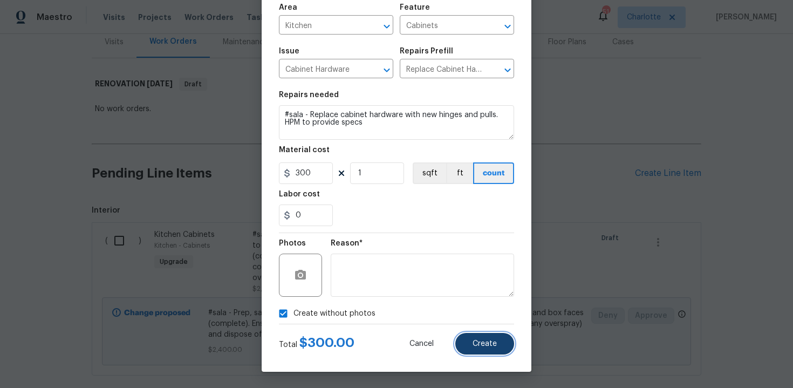
click at [480, 350] on button "Create" at bounding box center [484, 344] width 59 height 22
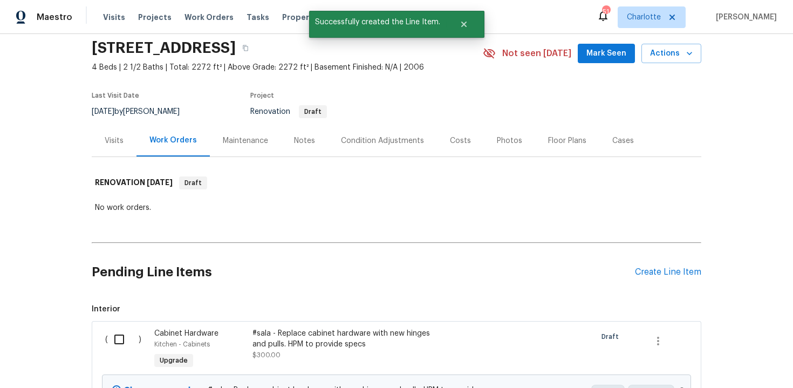
scroll to position [138, 0]
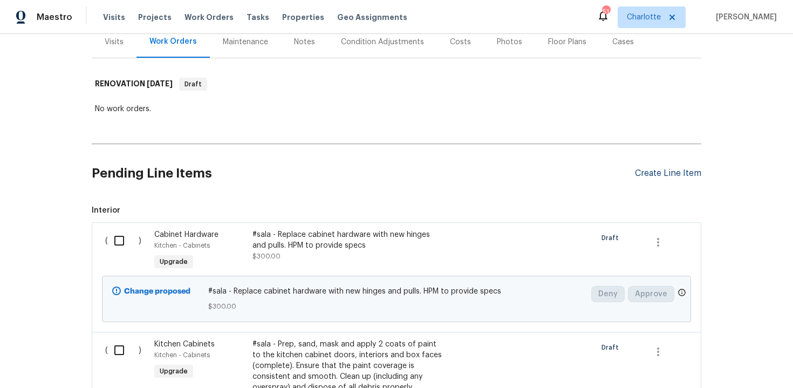
click at [656, 175] on div "Create Line Item" at bounding box center [668, 173] width 66 height 10
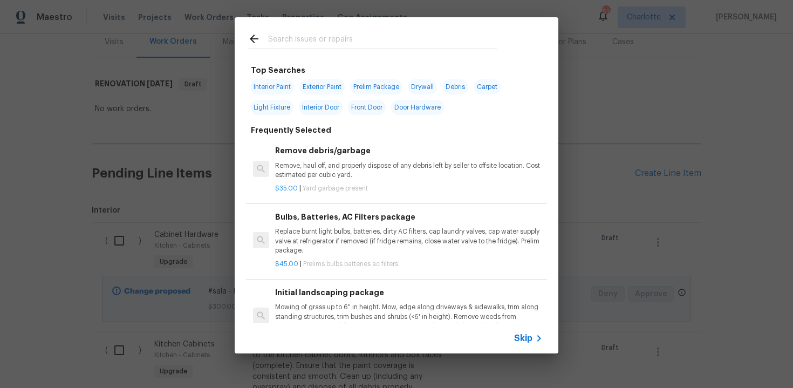
click at [533, 332] on icon at bounding box center [538, 338] width 13 height 13
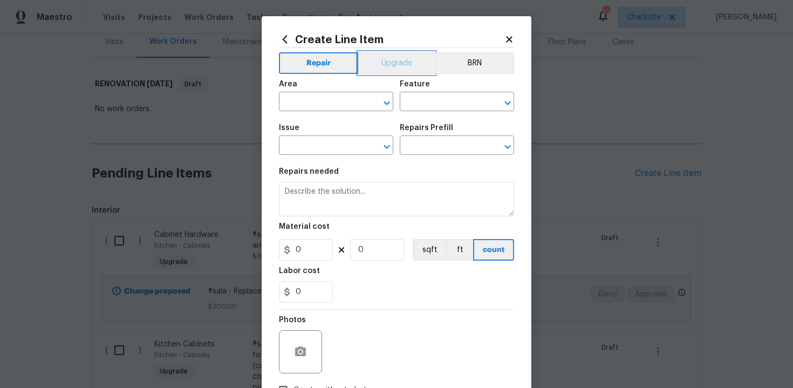
click at [395, 68] on button "Upgrade" at bounding box center [396, 63] width 77 height 22
click at [327, 99] on input "text" at bounding box center [321, 102] width 84 height 17
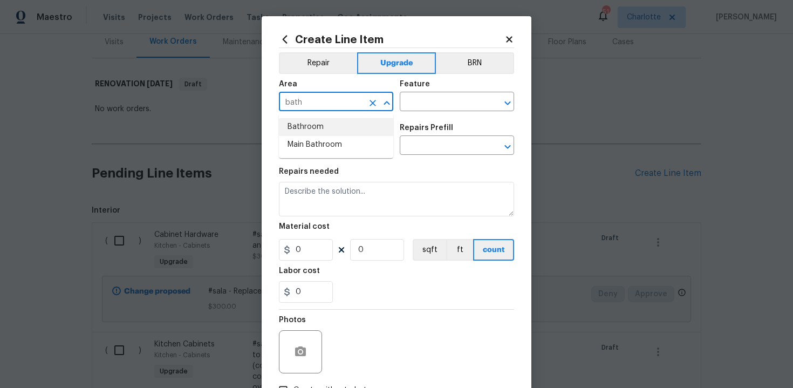
click at [333, 130] on li "Bathroom" at bounding box center [336, 127] width 114 height 18
type input "Bathroom"
click at [418, 104] on input "text" at bounding box center [442, 102] width 84 height 17
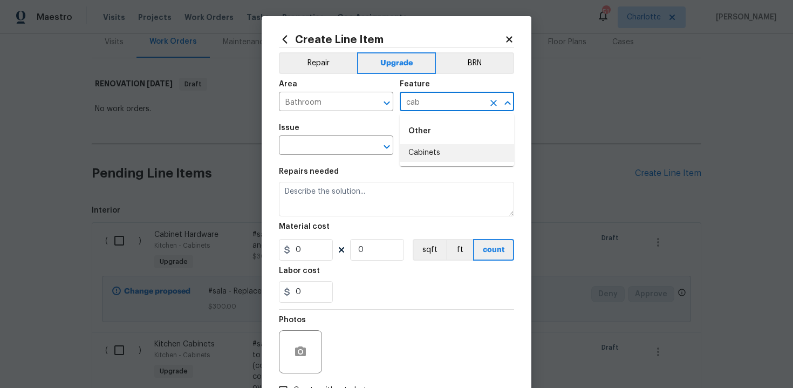
click at [422, 153] on li "Cabinets" at bounding box center [457, 153] width 114 height 18
type input "Cabinets"
click at [329, 155] on input "text" at bounding box center [321, 146] width 84 height 17
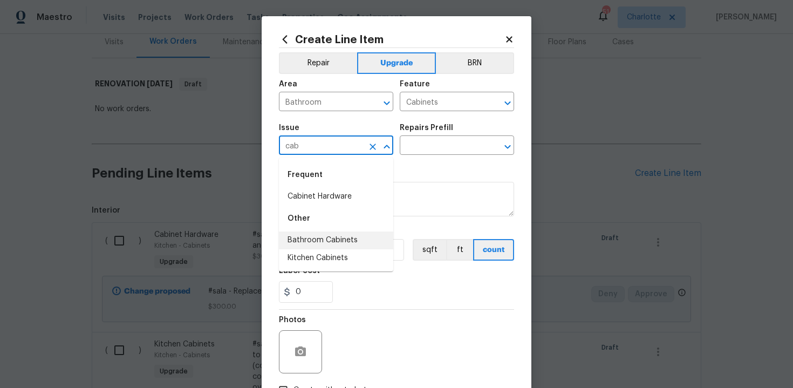
click at [331, 245] on li "Bathroom Cabinets" at bounding box center [336, 240] width 114 height 18
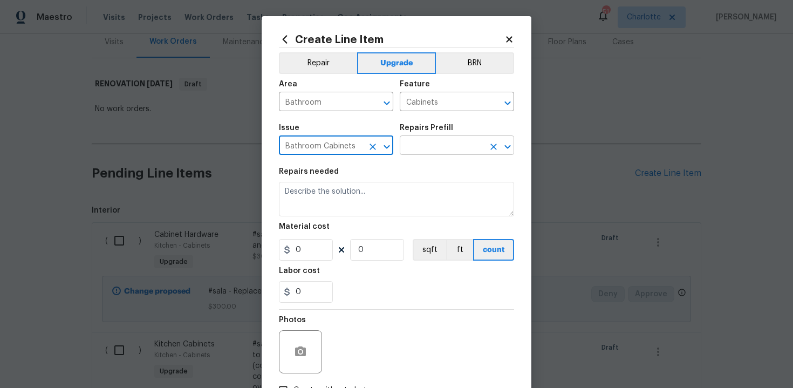
type input "Bathroom Cabinets"
click at [432, 145] on input "text" at bounding box center [442, 146] width 84 height 17
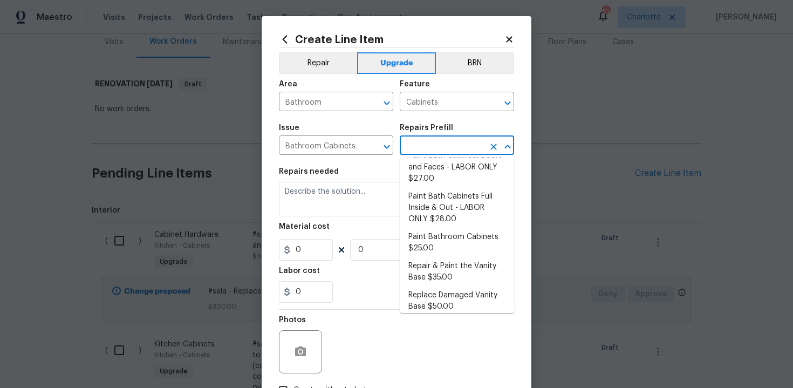
scroll to position [174, 0]
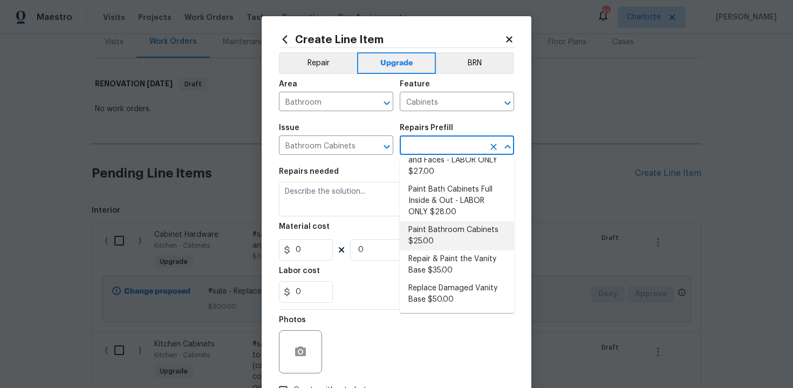
click at [446, 235] on li "Paint Bathroom Cabinets $25.00" at bounding box center [457, 235] width 114 height 29
type input "Paint Bathroom Cabinets $25.00"
type textarea "Prep, sand, mask and apply 2 coats of paint to the bathroom cabinet doors, inte…"
type input "25"
type input "1"
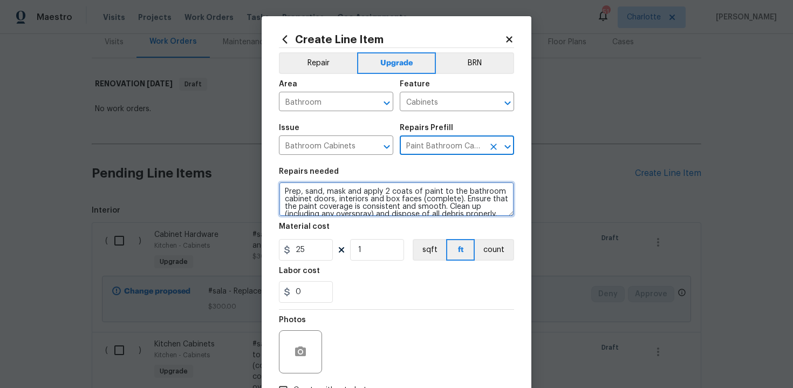
click at [281, 190] on textarea "Prep, sand, mask and apply 2 coats of paint to the bathroom cabinet doors, inte…" at bounding box center [396, 199] width 235 height 35
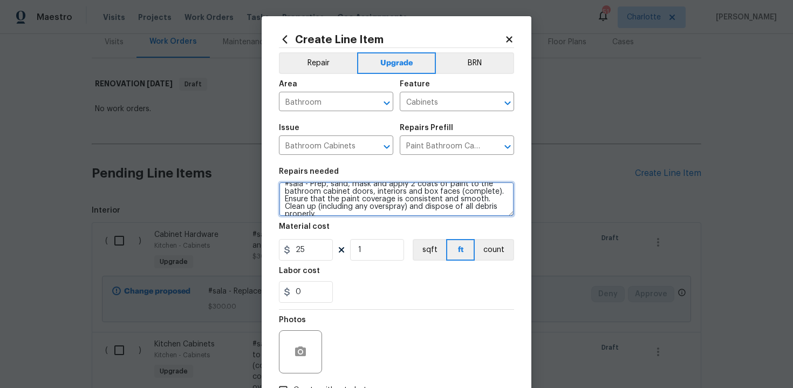
click at [497, 209] on textarea "#sala - Prep, sand, mask and apply 2 coats of paint to the bathroom cabinet doo…" at bounding box center [396, 199] width 235 height 35
paste textarea "Both full bathrooms"
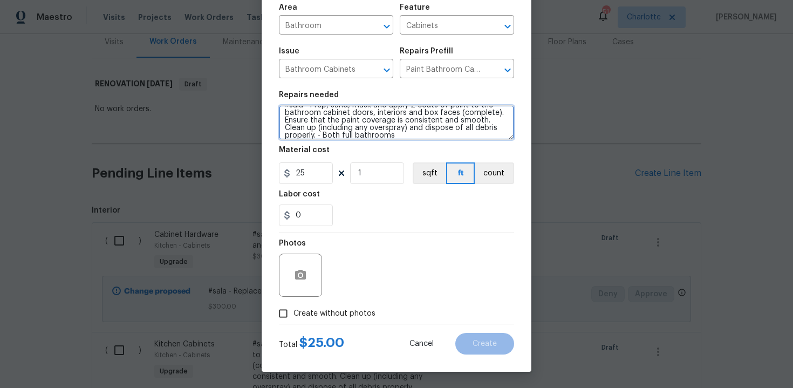
type textarea "#sala - Prep, sand, mask and apply 2 coats of paint to the bathroom cabinet doo…"
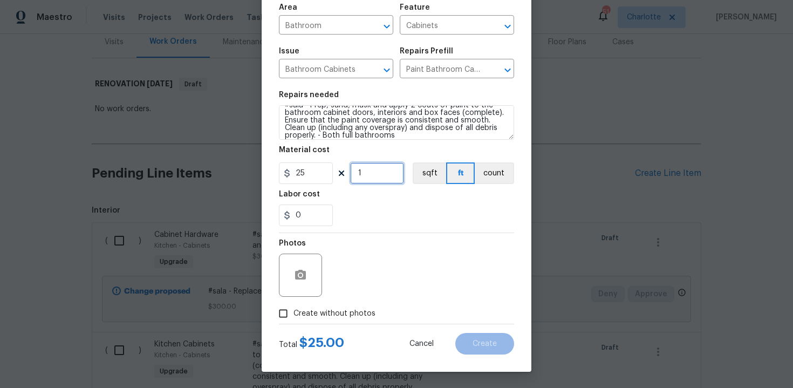
click at [382, 173] on input "1" at bounding box center [377, 173] width 54 height 22
type input "34"
click at [346, 314] on span "Create without photos" at bounding box center [334, 313] width 82 height 11
click at [293, 314] on input "Create without photos" at bounding box center [283, 313] width 20 height 20
checkbox input "true"
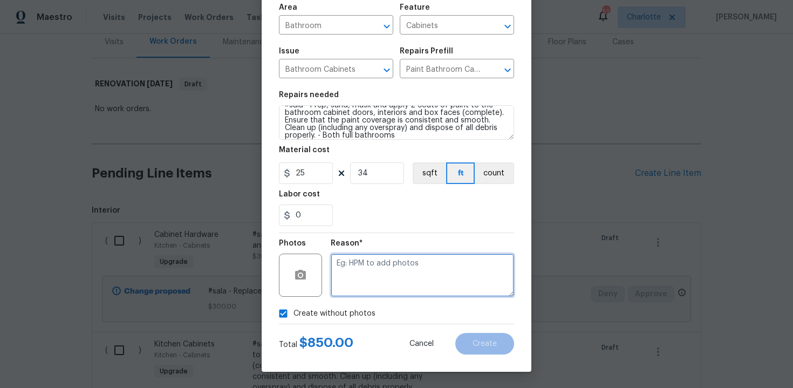
click at [420, 256] on textarea at bounding box center [422, 274] width 183 height 43
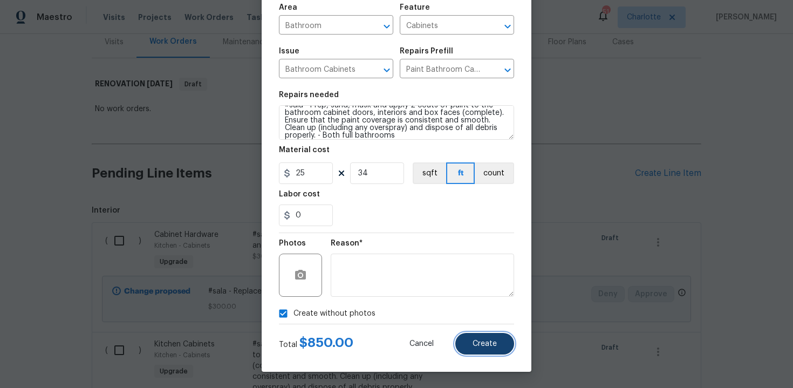
click at [492, 343] on span "Create" at bounding box center [484, 344] width 24 height 8
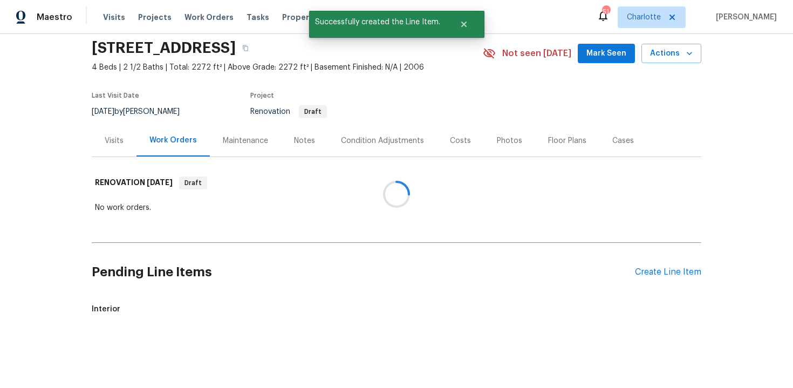
scroll to position [138, 0]
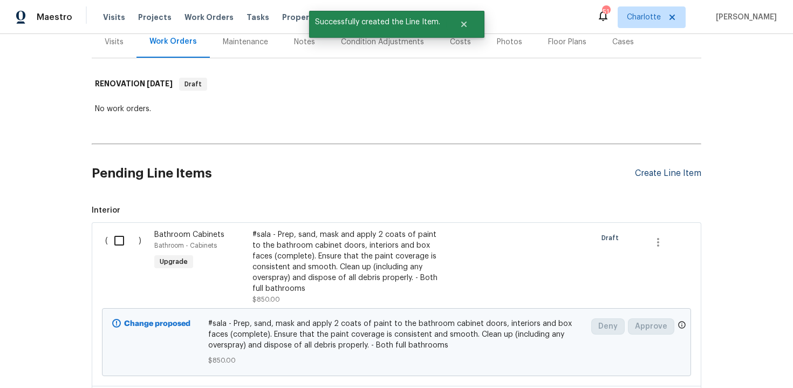
click at [666, 170] on div "Create Line Item" at bounding box center [668, 173] width 66 height 10
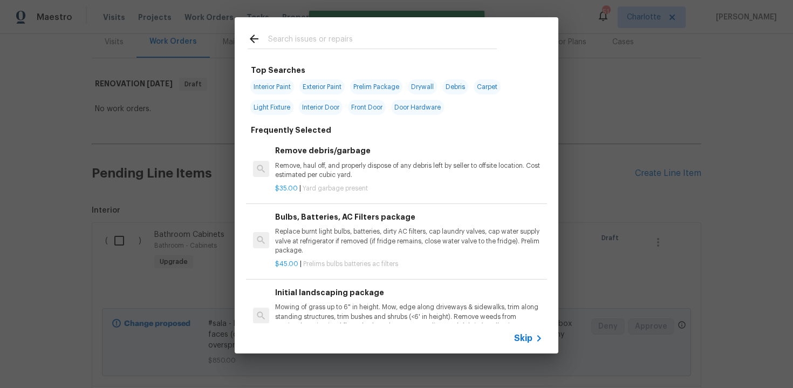
click at [521, 338] on span "Skip" at bounding box center [523, 338] width 18 height 11
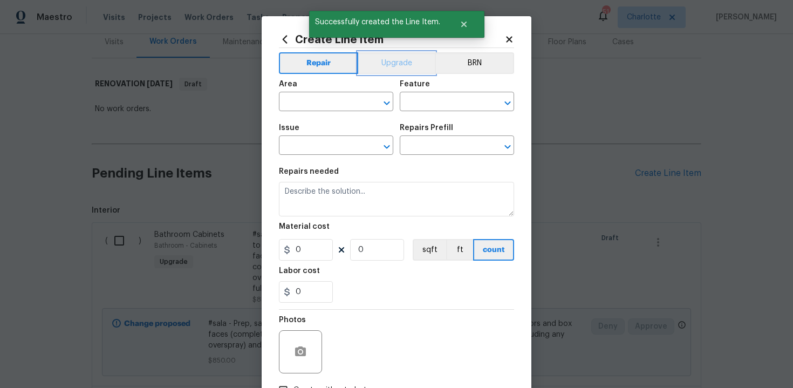
click at [396, 67] on button "Upgrade" at bounding box center [396, 63] width 77 height 22
click at [328, 104] on input "text" at bounding box center [321, 102] width 84 height 17
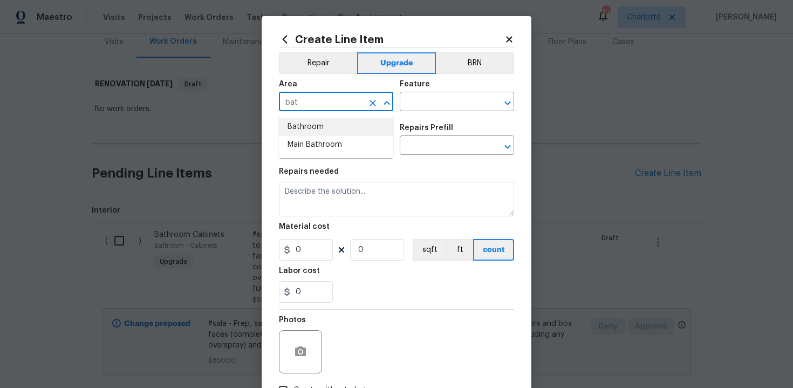
click at [326, 125] on li "Bathroom" at bounding box center [336, 127] width 114 height 18
type input "Bathroom"
click at [410, 95] on input "text" at bounding box center [442, 102] width 84 height 17
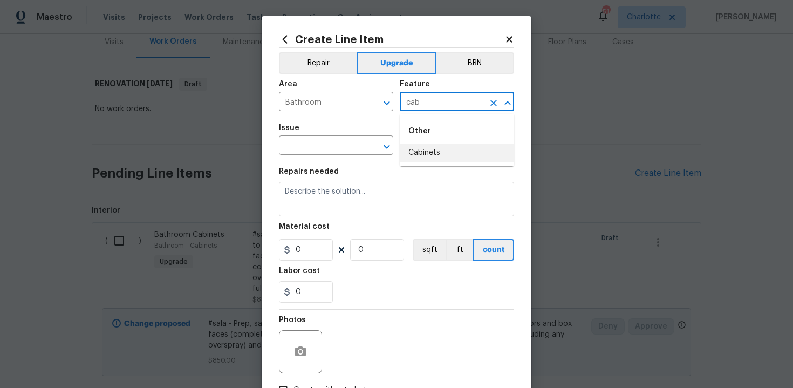
click at [429, 150] on li "Cabinets" at bounding box center [457, 153] width 114 height 18
type input "Cabinets"
click at [338, 147] on input "text" at bounding box center [321, 146] width 84 height 17
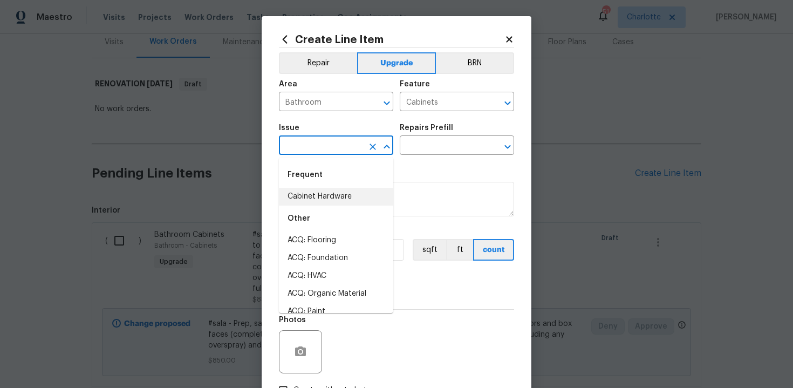
click at [338, 196] on li "Cabinet Hardware" at bounding box center [336, 197] width 114 height 18
type input "Cabinet Hardware"
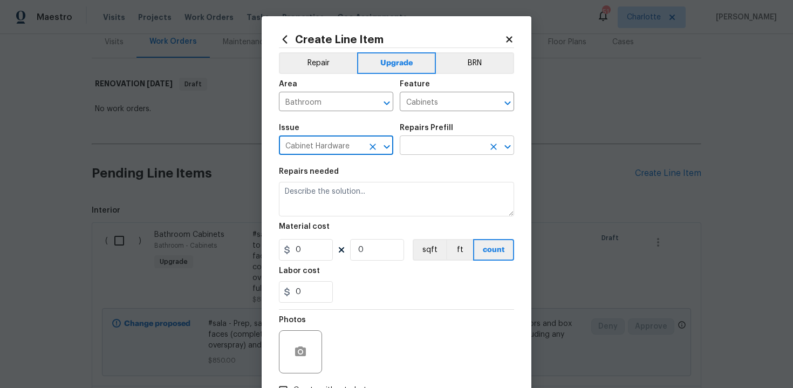
click at [448, 142] on input "text" at bounding box center [442, 146] width 84 height 17
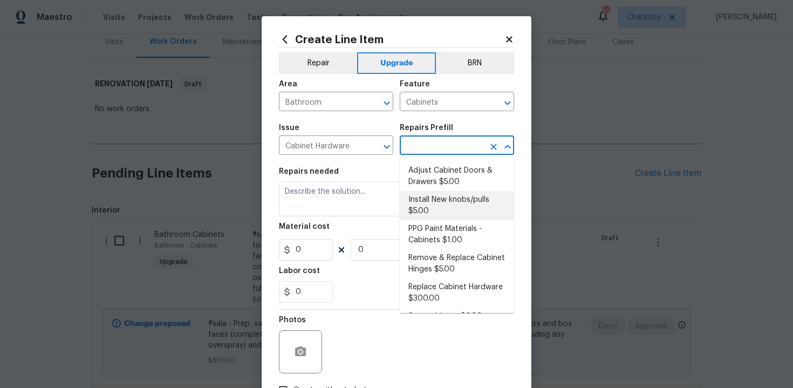
click at [439, 208] on li "Install New knobs/pulls $5.00" at bounding box center [457, 205] width 114 height 29
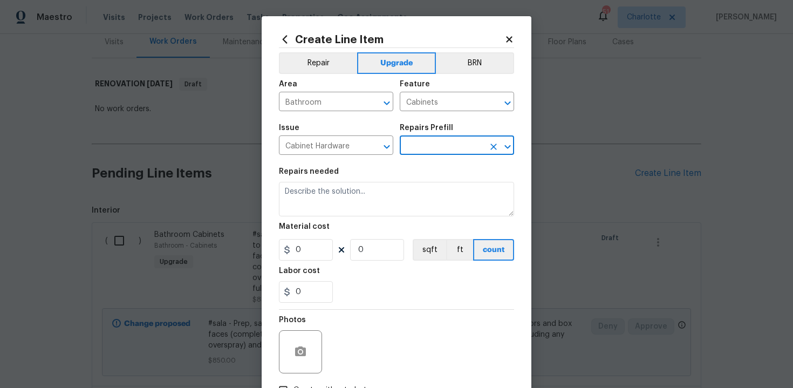
type input "Install New knobs/pulls $5.00"
type textarea "Remove the existing cabinet pulls/handles if present; prep and drill for new ca…"
type input "5"
type input "1"
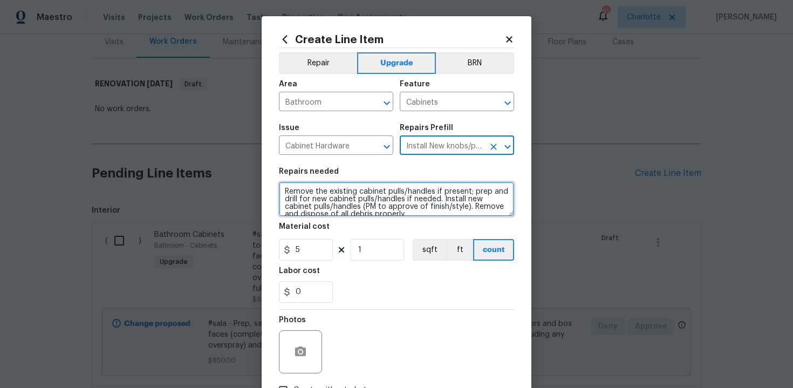
click at [281, 189] on textarea "Remove the existing cabinet pulls/handles if present; prep and drill for new ca…" at bounding box center [396, 199] width 235 height 35
type textarea "#sala - Remove the existing cabinet pulls/handles if present; prep and drill fo…"
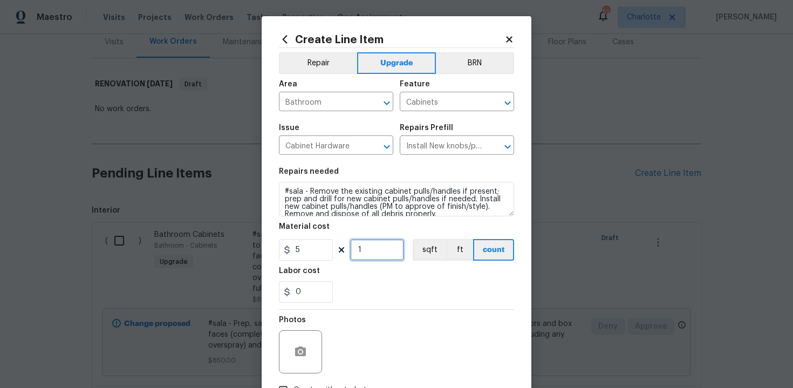
click at [376, 252] on input "1" at bounding box center [377, 250] width 54 height 22
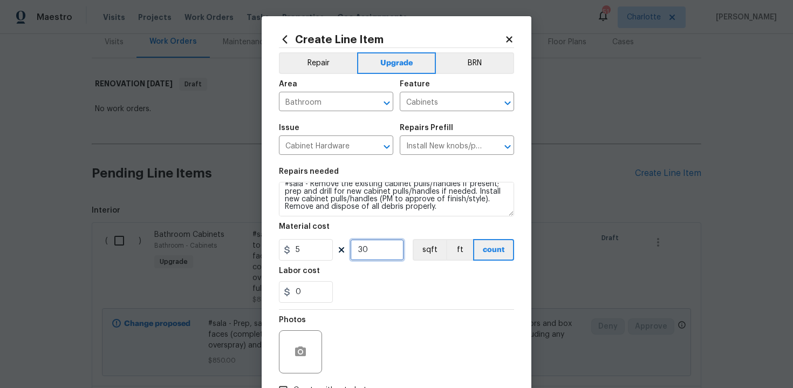
type input "30"
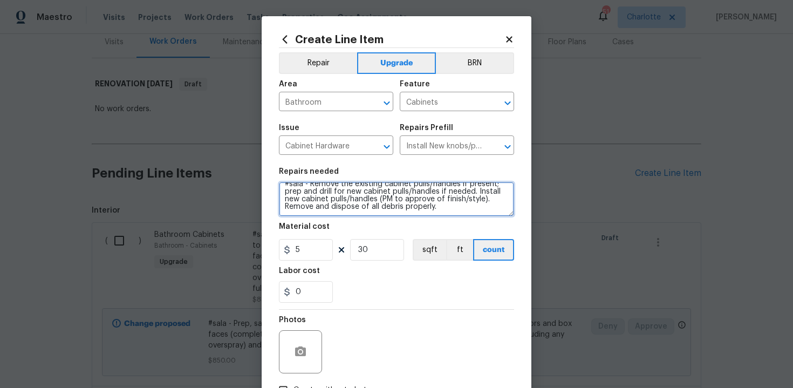
click at [450, 209] on textarea "#sala - Remove the existing cabinet pulls/handles if present; prep and drill fo…" at bounding box center [396, 199] width 235 height 35
paste textarea "Both full bathrooms"
type textarea "#sala - Remove the existing cabinet pulls/handles if present; prep and drill fo…"
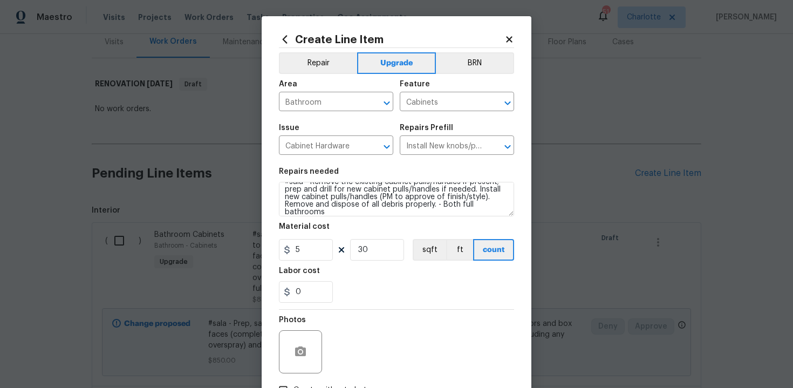
click at [394, 300] on div "0" at bounding box center [396, 292] width 235 height 22
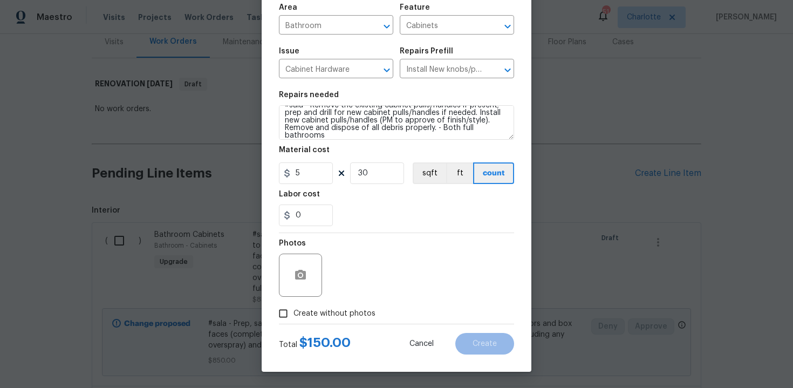
click at [348, 312] on span "Create without photos" at bounding box center [334, 313] width 82 height 11
click at [293, 312] on input "Create without photos" at bounding box center [283, 313] width 20 height 20
checkbox input "true"
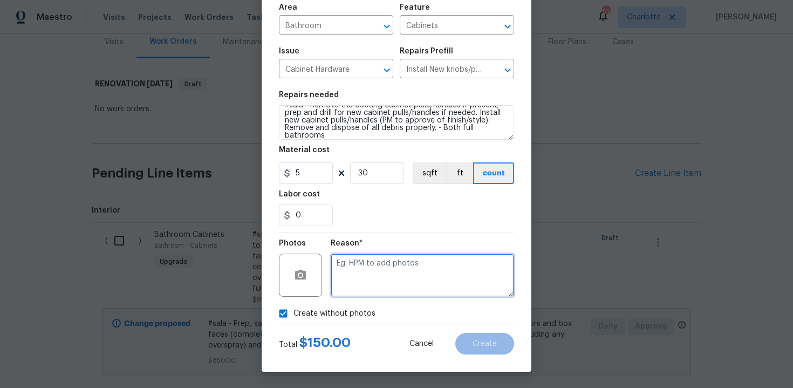
click at [395, 266] on textarea at bounding box center [422, 274] width 183 height 43
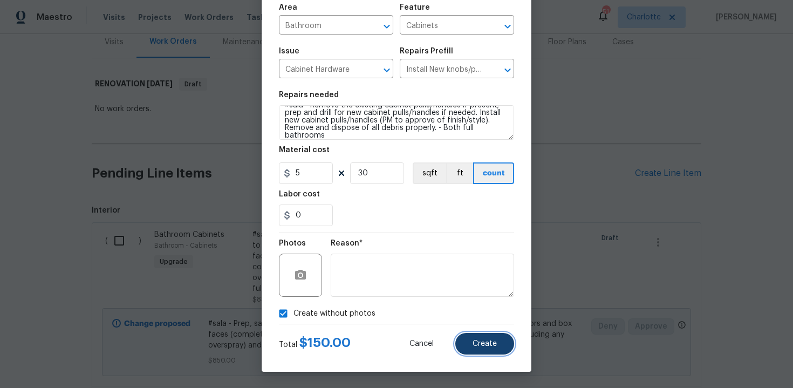
click at [487, 343] on span "Create" at bounding box center [484, 344] width 24 height 8
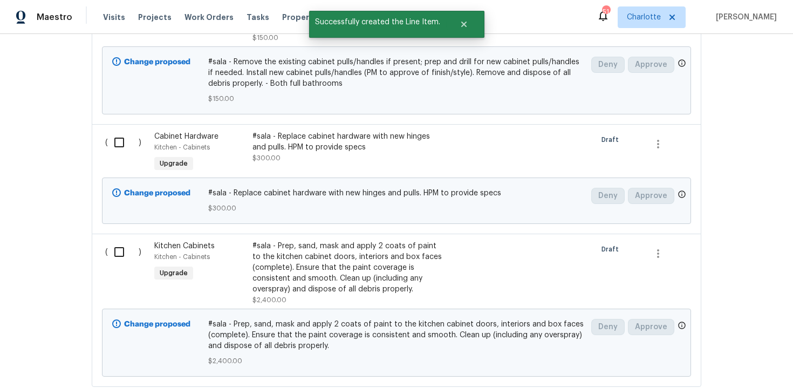
scroll to position [625, 0]
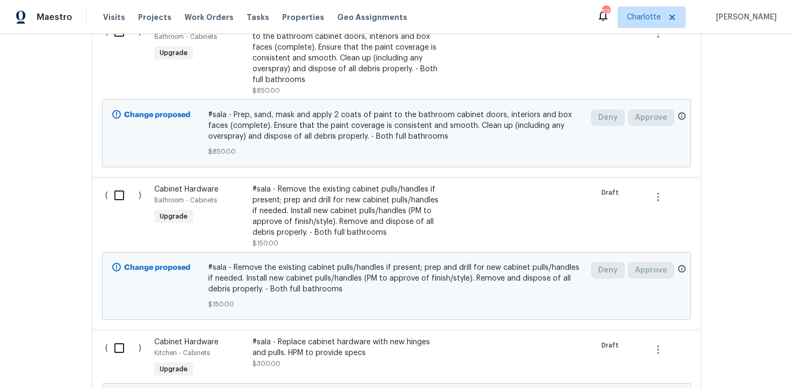
scroll to position [625, 0]
